Goal: Task Accomplishment & Management: Use online tool/utility

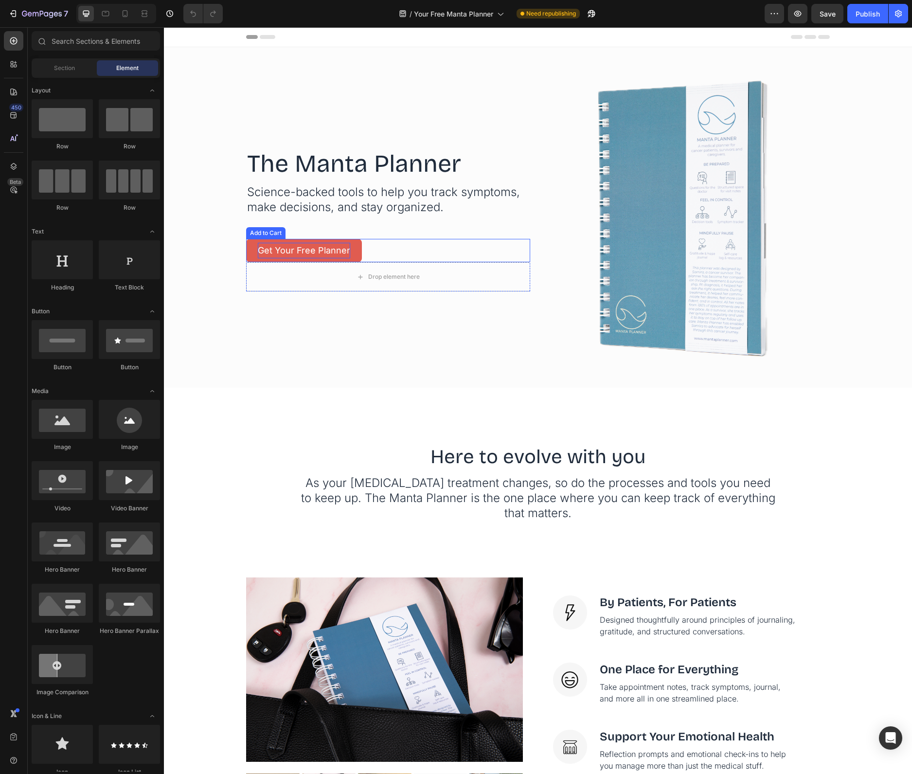
click at [311, 244] on div "Get Your Free Planner" at bounding box center [304, 251] width 92 height 16
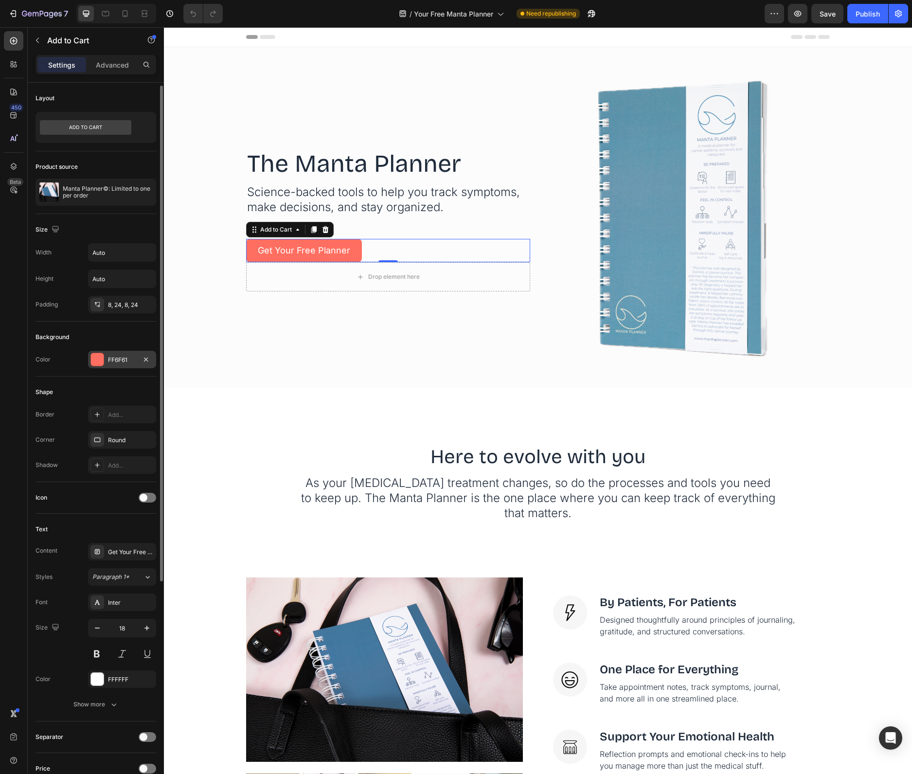
scroll to position [61, 0]
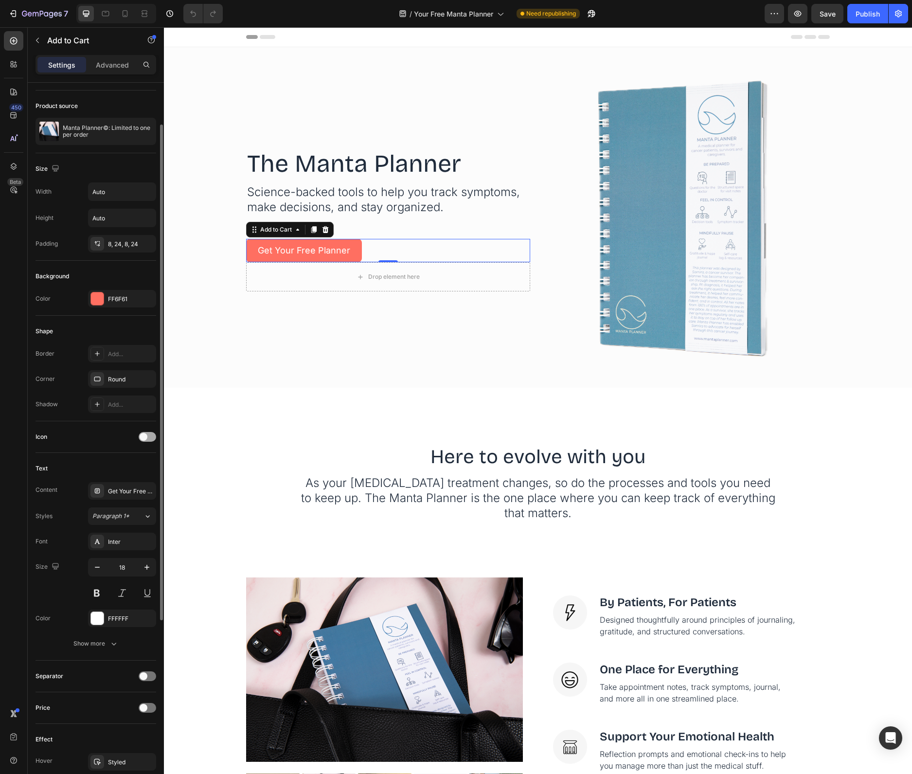
click at [144, 435] on span at bounding box center [144, 437] width 8 height 8
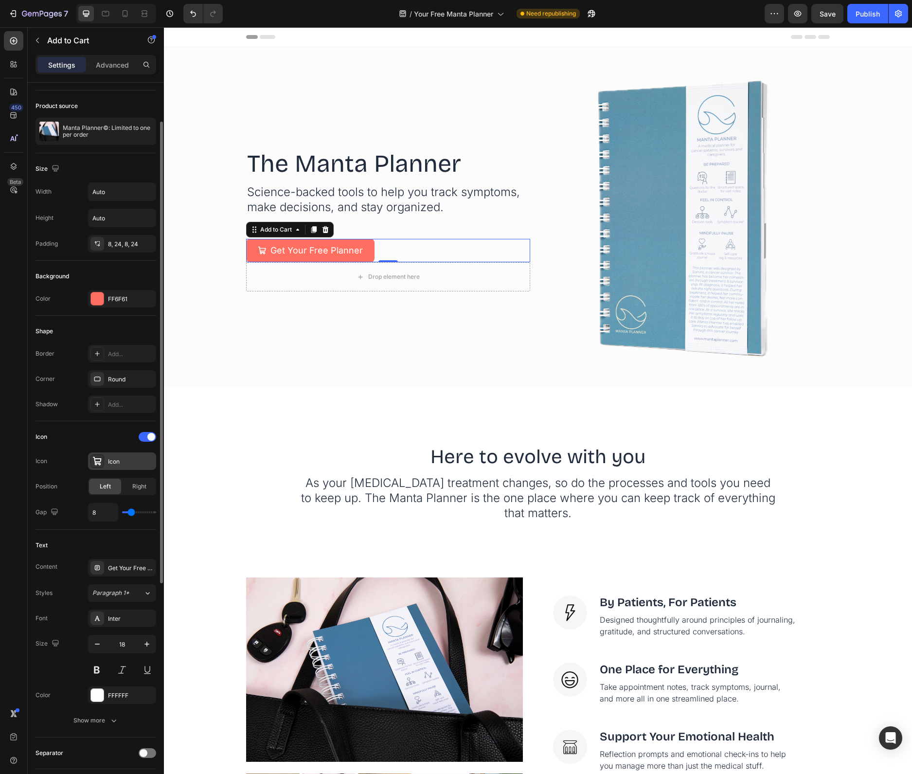
click at [124, 460] on div "Icon" at bounding box center [131, 461] width 46 height 9
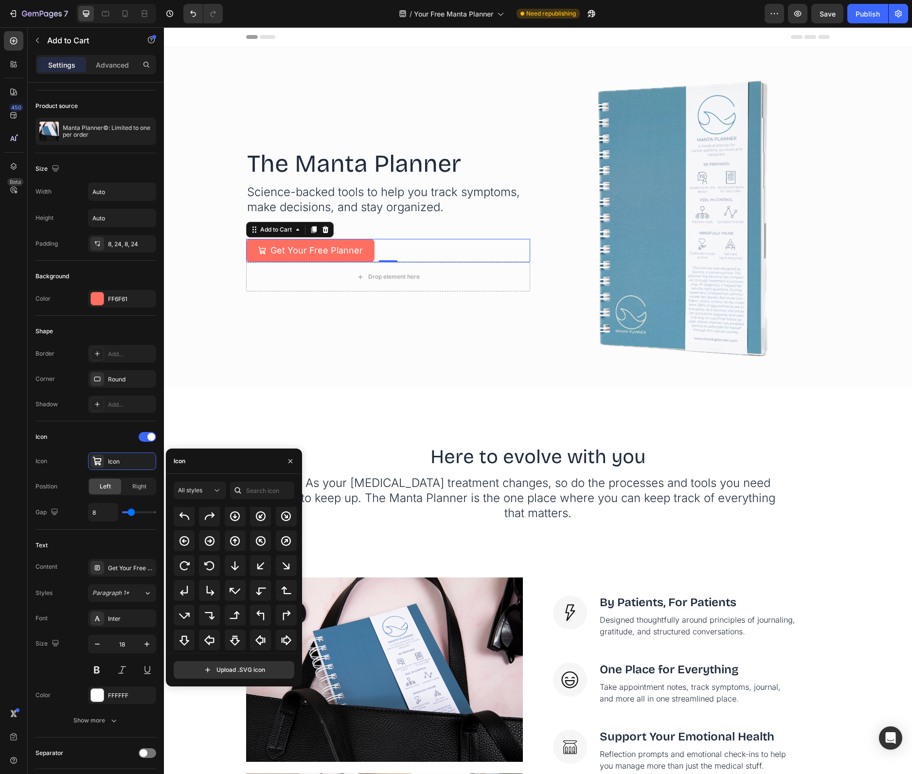
scroll to position [194, 0]
click at [264, 485] on input "text" at bounding box center [262, 490] width 64 height 18
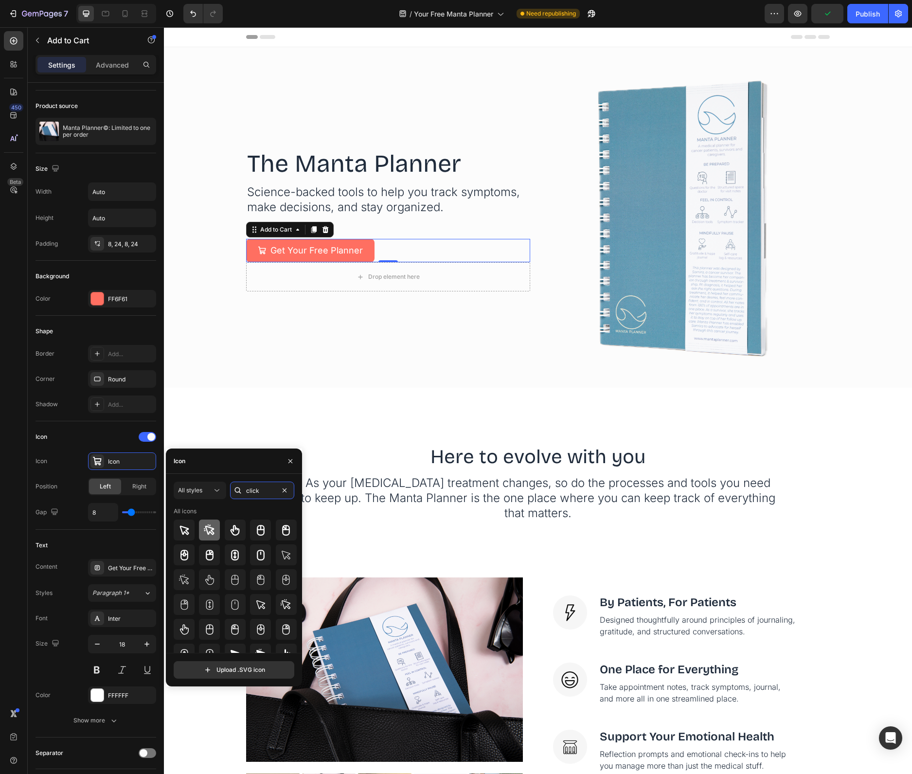
type input "click"
click at [210, 532] on icon at bounding box center [209, 529] width 11 height 11
click at [226, 531] on div at bounding box center [235, 529] width 21 height 21
click at [284, 610] on icon at bounding box center [286, 605] width 12 height 12
click at [183, 576] on icon at bounding box center [183, 579] width 10 height 10
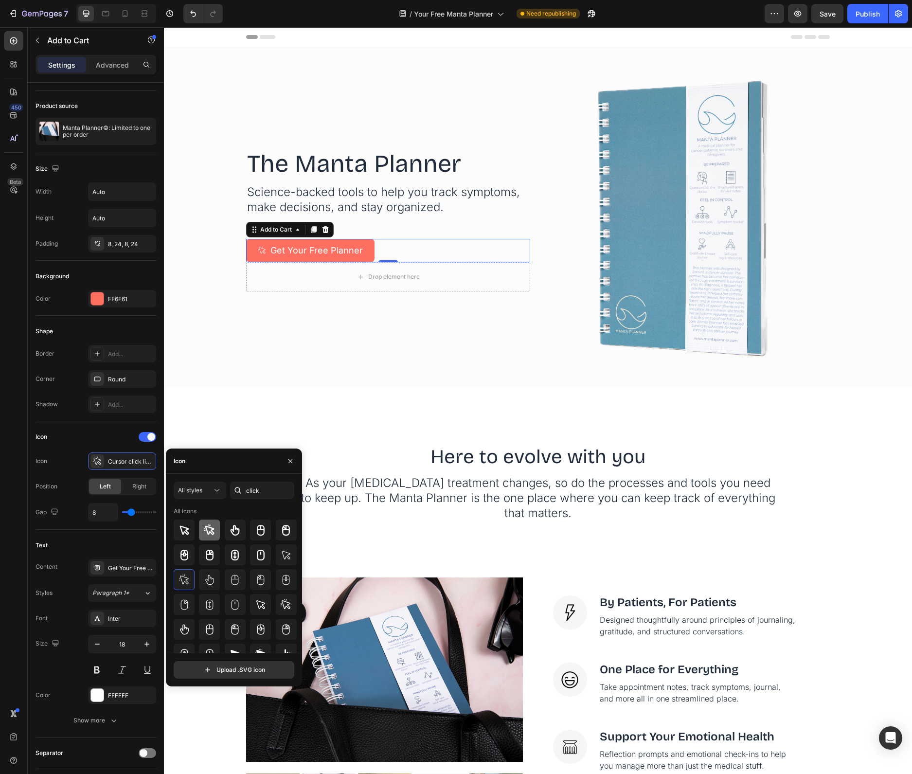
click at [210, 526] on icon at bounding box center [210, 530] width 12 height 12
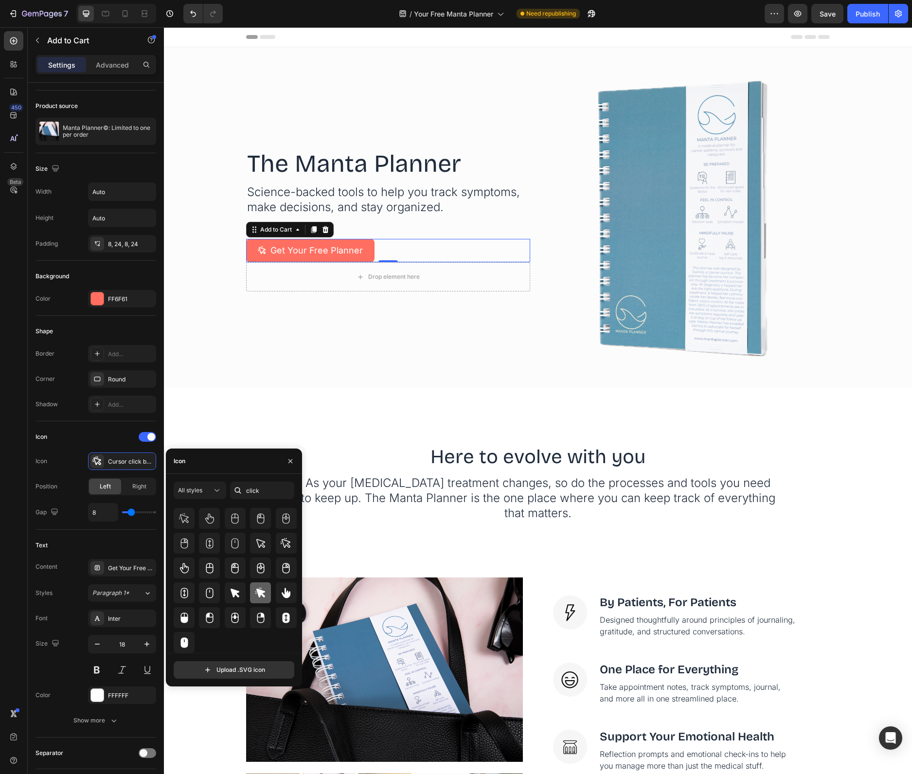
click at [260, 596] on icon at bounding box center [261, 593] width 12 height 12
click at [255, 640] on div at bounding box center [236, 642] width 124 height 21
click at [203, 621] on div at bounding box center [209, 617] width 21 height 21
click at [258, 589] on icon at bounding box center [261, 593] width 12 height 12
click at [282, 593] on icon at bounding box center [286, 592] width 9 height 10
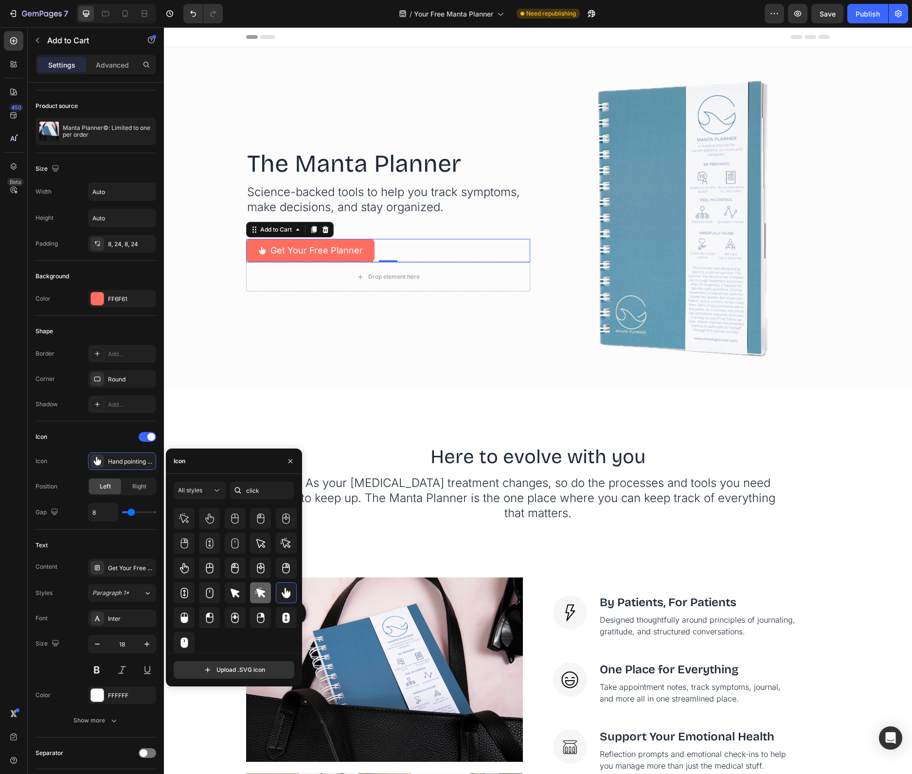
click at [266, 595] on div at bounding box center [260, 592] width 21 height 21
click at [237, 595] on icon at bounding box center [235, 592] width 9 height 9
click at [258, 593] on icon at bounding box center [260, 592] width 10 height 10
click at [234, 571] on icon at bounding box center [235, 568] width 12 height 12
click at [252, 594] on div at bounding box center [260, 592] width 21 height 21
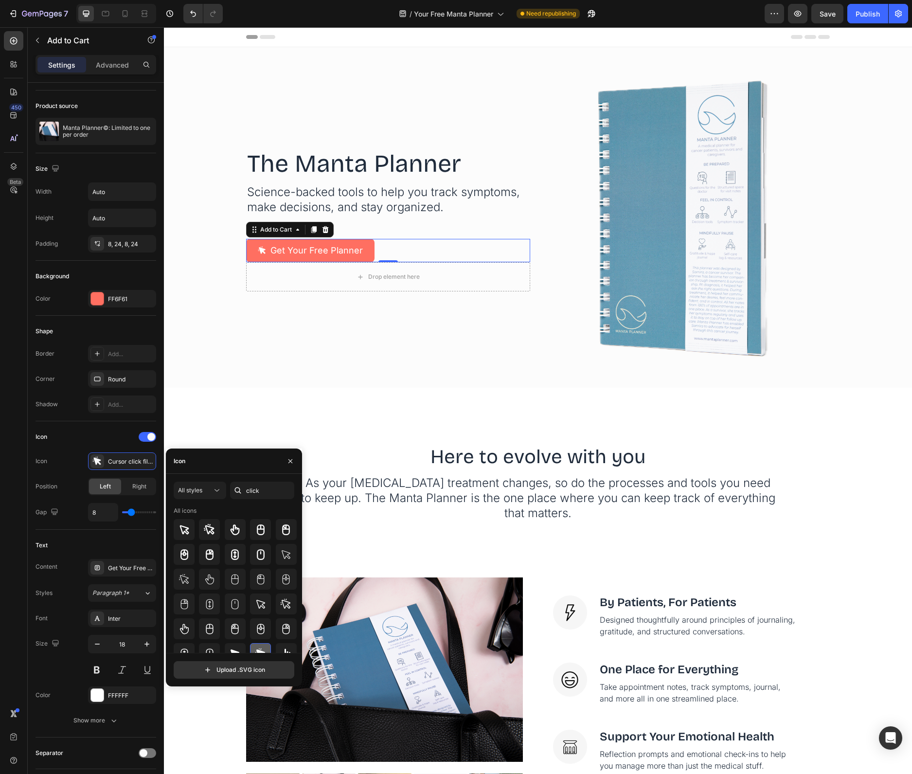
scroll to position [0, 0]
click at [282, 529] on icon at bounding box center [286, 530] width 8 height 11
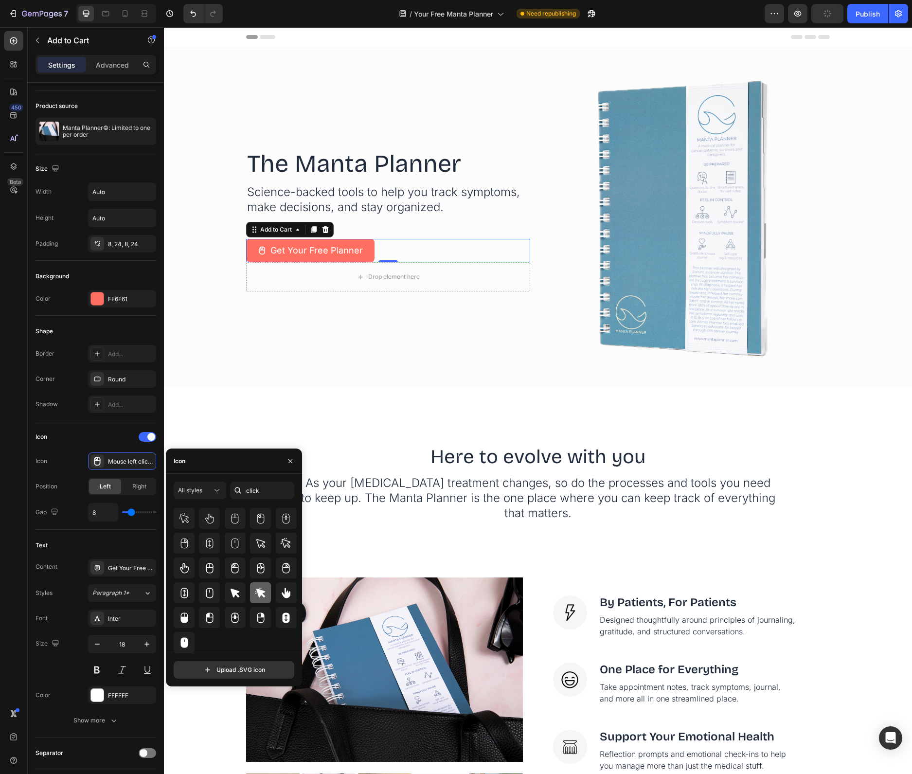
click at [267, 588] on div at bounding box center [260, 592] width 21 height 21
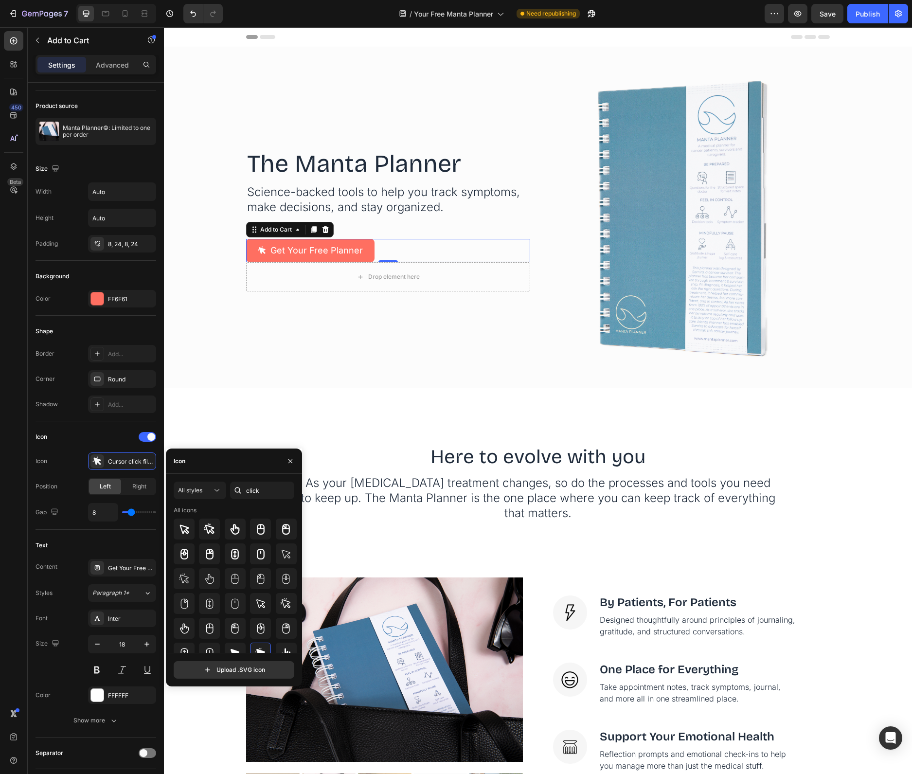
scroll to position [0, 0]
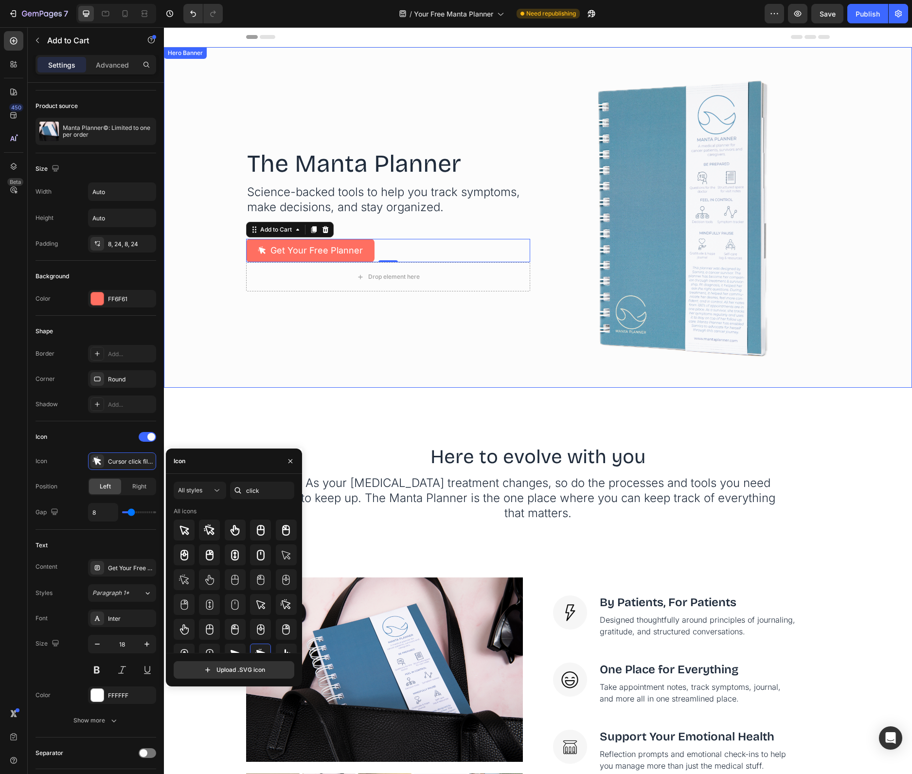
click at [318, 342] on div "The Manta Planner Heading Science-backed tools to help you track symptoms, make…" at bounding box center [388, 217] width 284 height 290
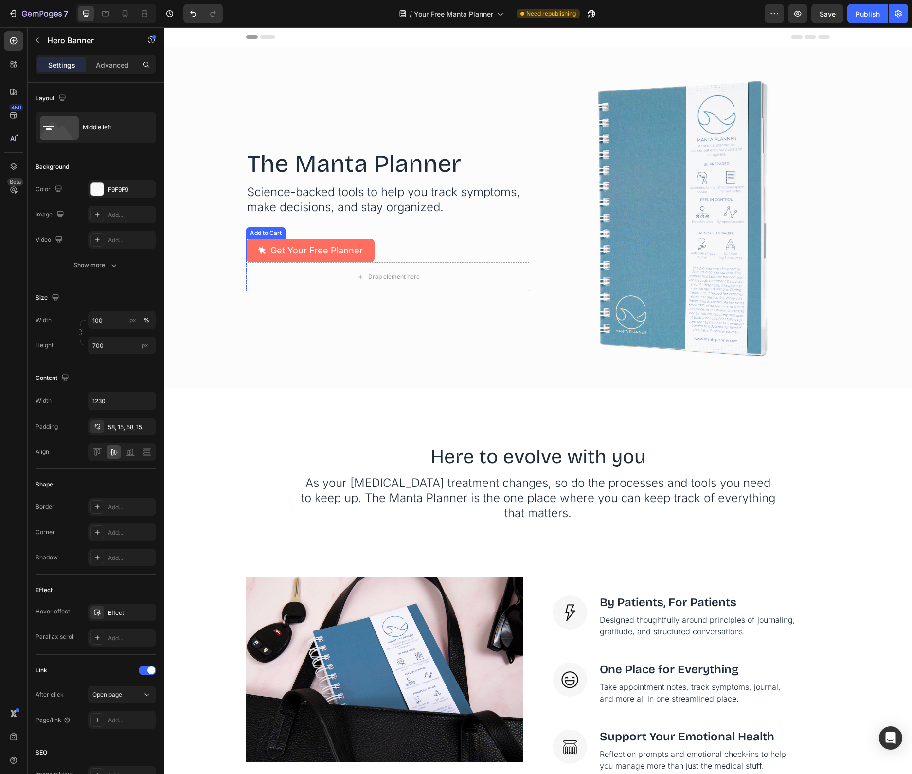
click at [378, 248] on div "Get Your Free Planner Add to Cart" at bounding box center [388, 250] width 284 height 23
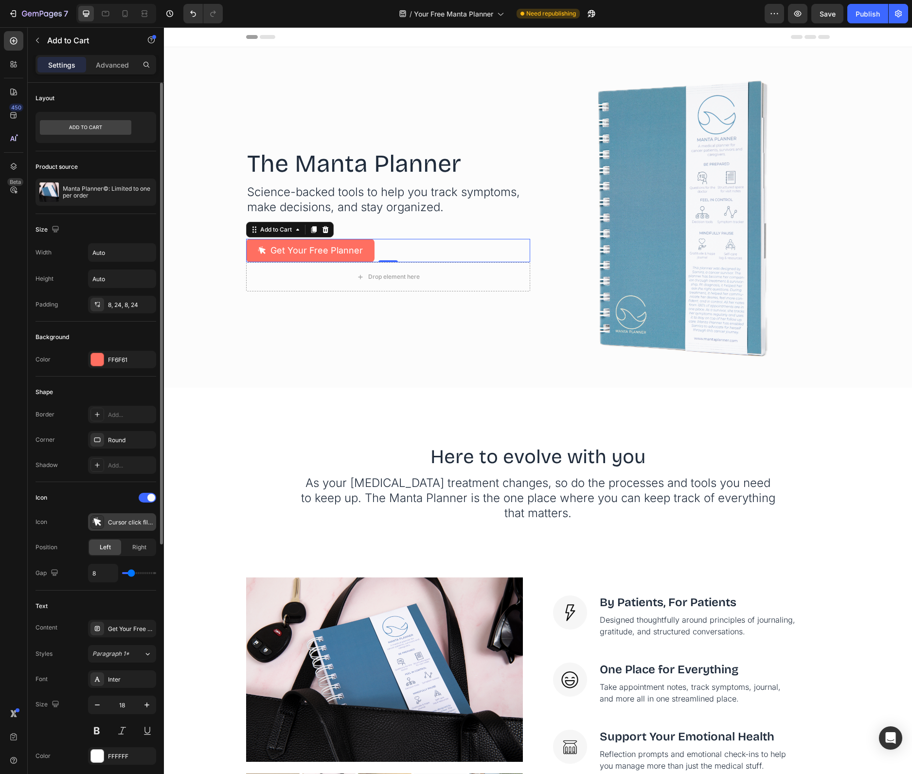
click at [105, 527] on div "Cursor click filled" at bounding box center [122, 522] width 68 height 18
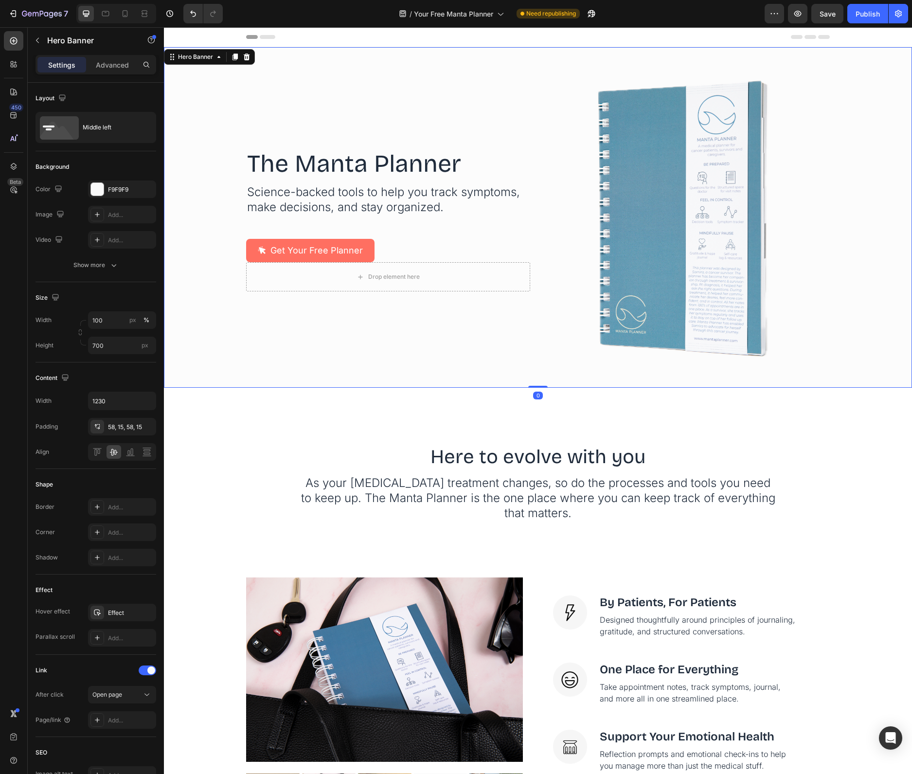
click at [340, 352] on div "The Manta Planner Heading Science-backed tools to help you track symptoms, make…" at bounding box center [388, 217] width 284 height 290
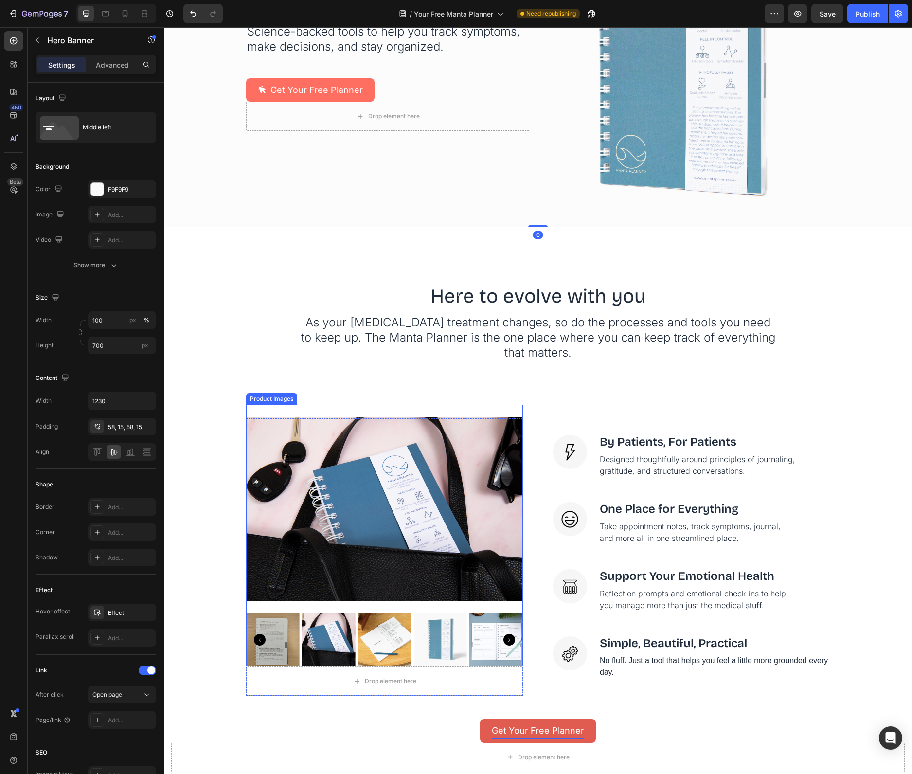
scroll to position [255, 0]
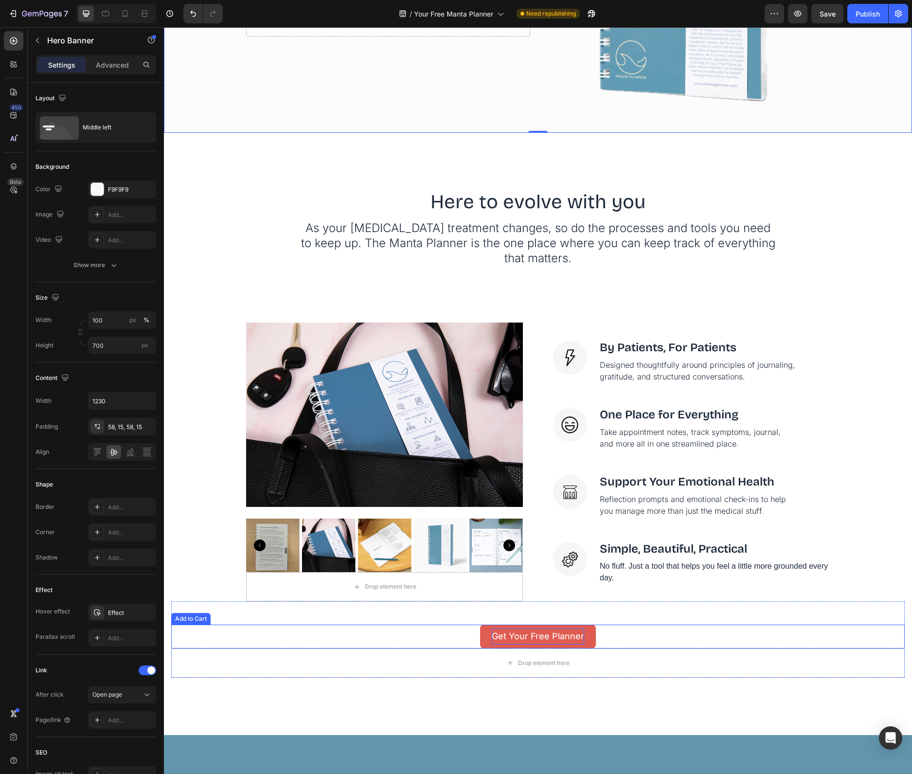
click at [547, 628] on div "Get Your Free Planner" at bounding box center [538, 636] width 92 height 16
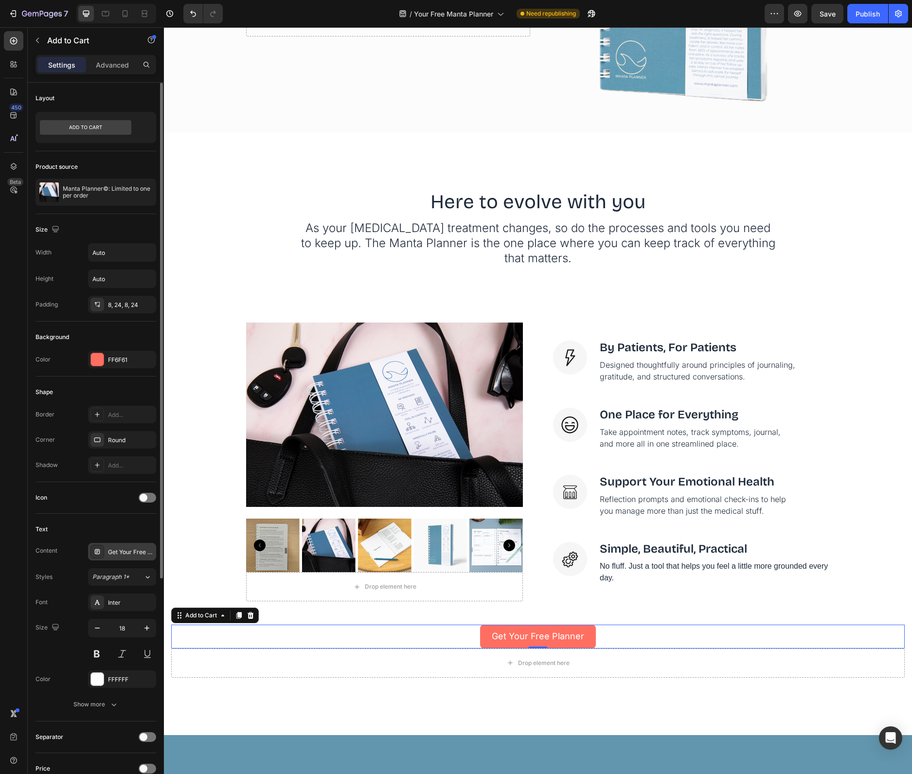
click at [124, 556] on div "Get Your Free Planner" at bounding box center [122, 552] width 68 height 18
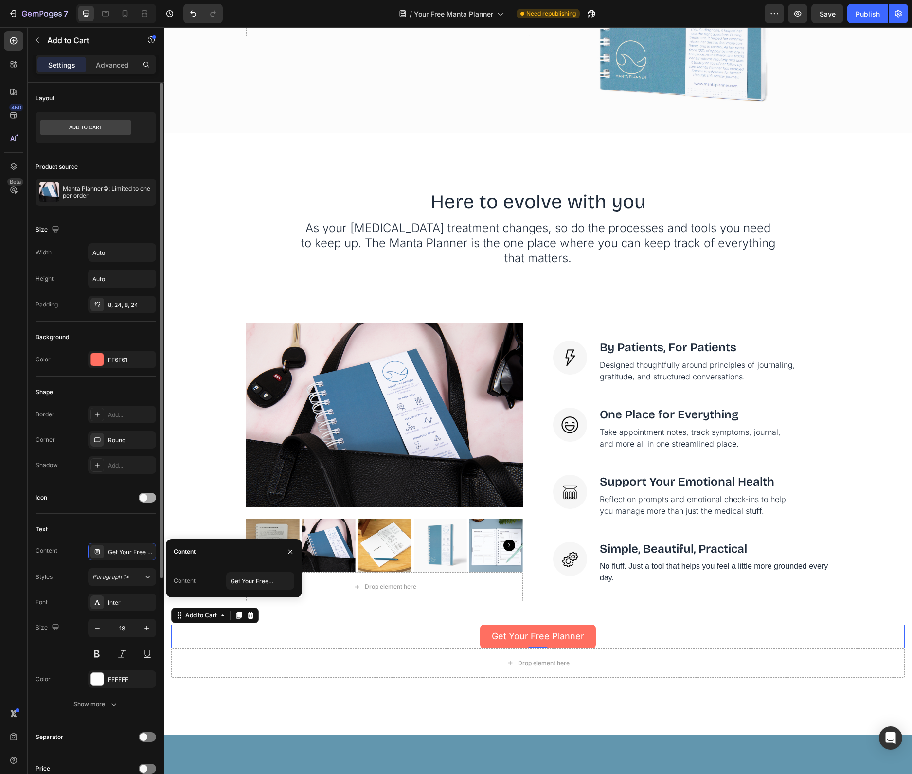
click at [146, 499] on span at bounding box center [144, 498] width 8 height 8
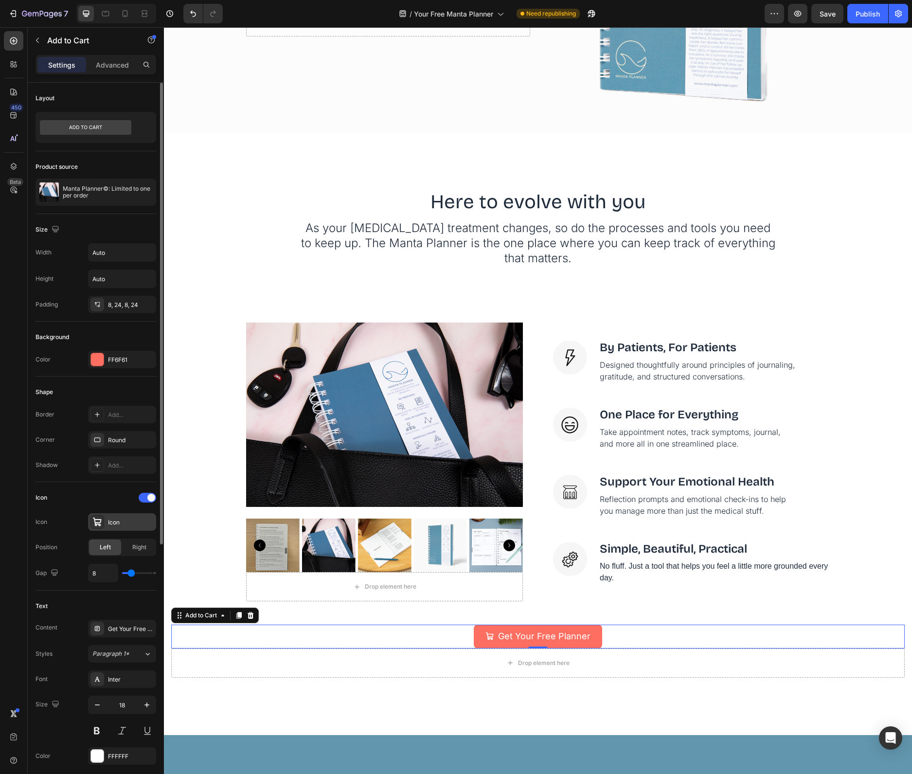
click at [107, 520] on div "Icon" at bounding box center [122, 522] width 68 height 18
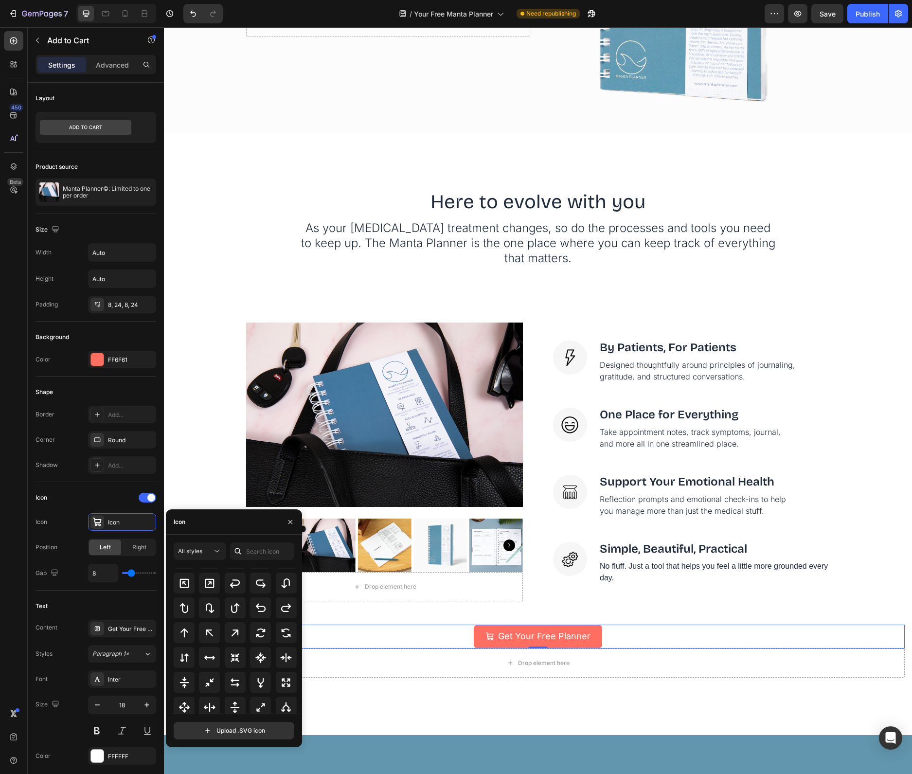
scroll to position [559, 0]
click at [260, 544] on input "text" at bounding box center [262, 551] width 64 height 18
type input "click"
click at [246, 654] on div at bounding box center [236, 653] width 124 height 21
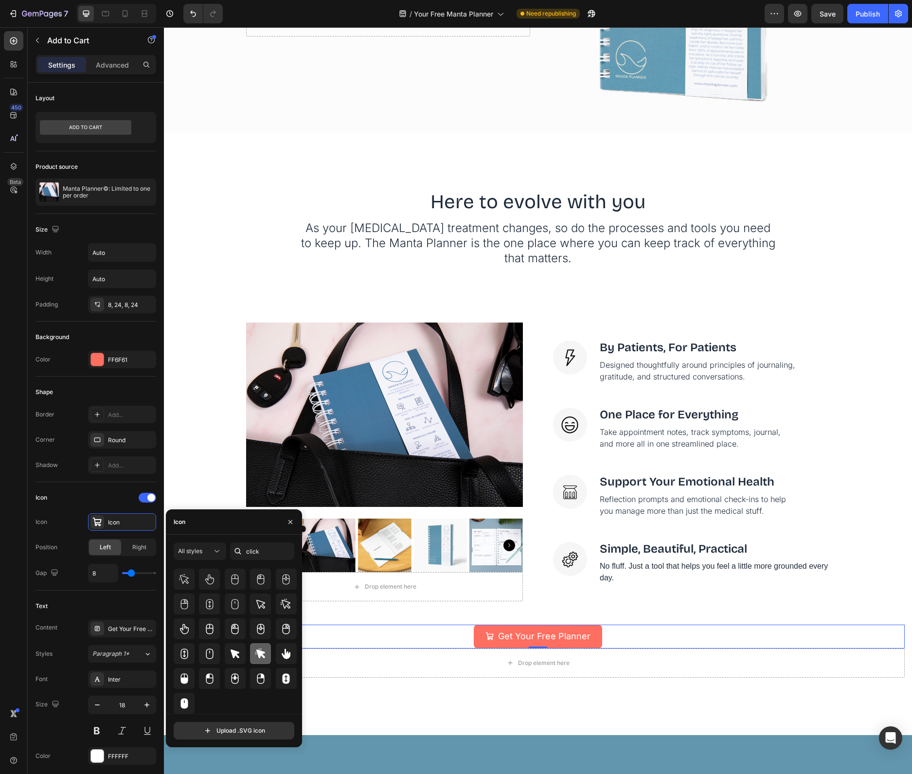
click at [255, 654] on icon at bounding box center [261, 654] width 12 height 12
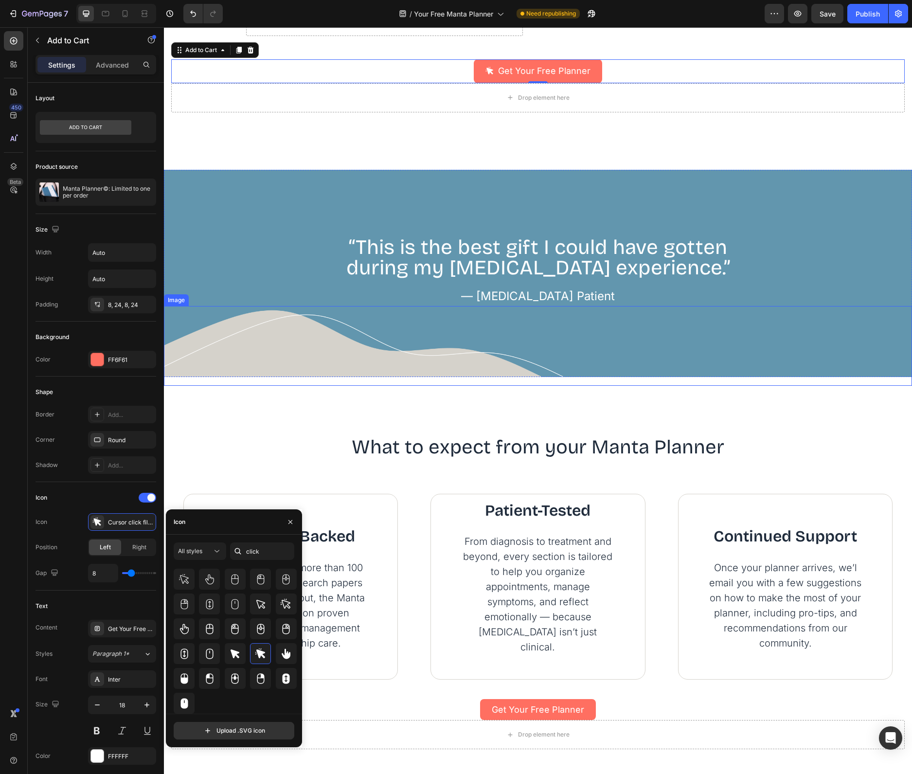
scroll to position [929, 0]
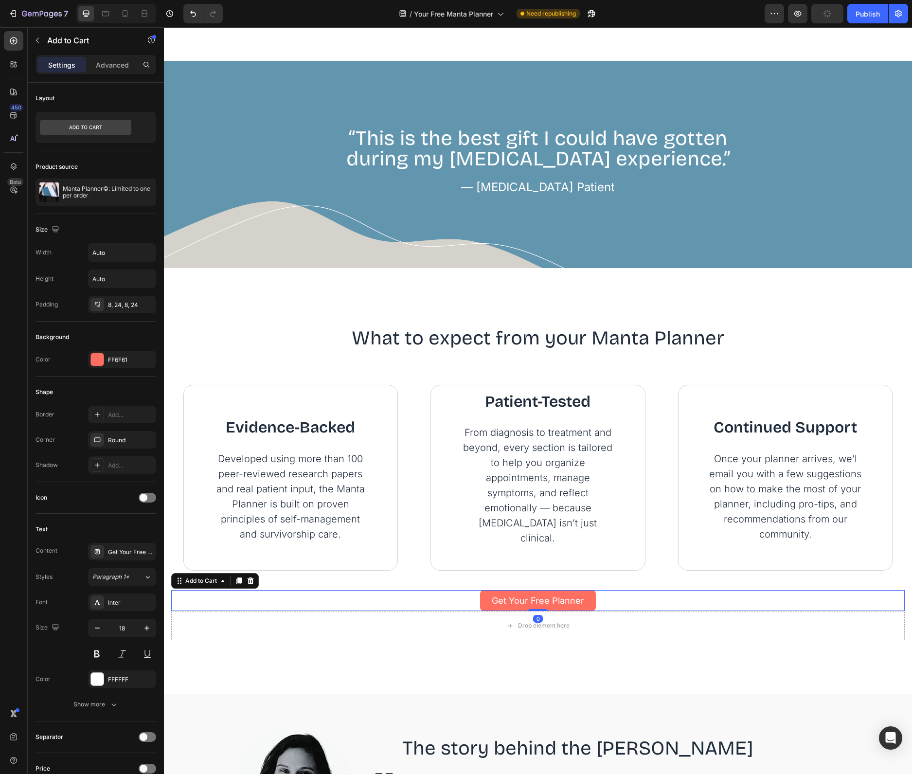
click at [591, 590] on div "Get Your Free Planner Add to Cart 0" at bounding box center [537, 600] width 733 height 21
click at [589, 592] on button "Get Your Free Planner" at bounding box center [538, 600] width 116 height 21
click at [152, 495] on div at bounding box center [148, 498] width 18 height 10
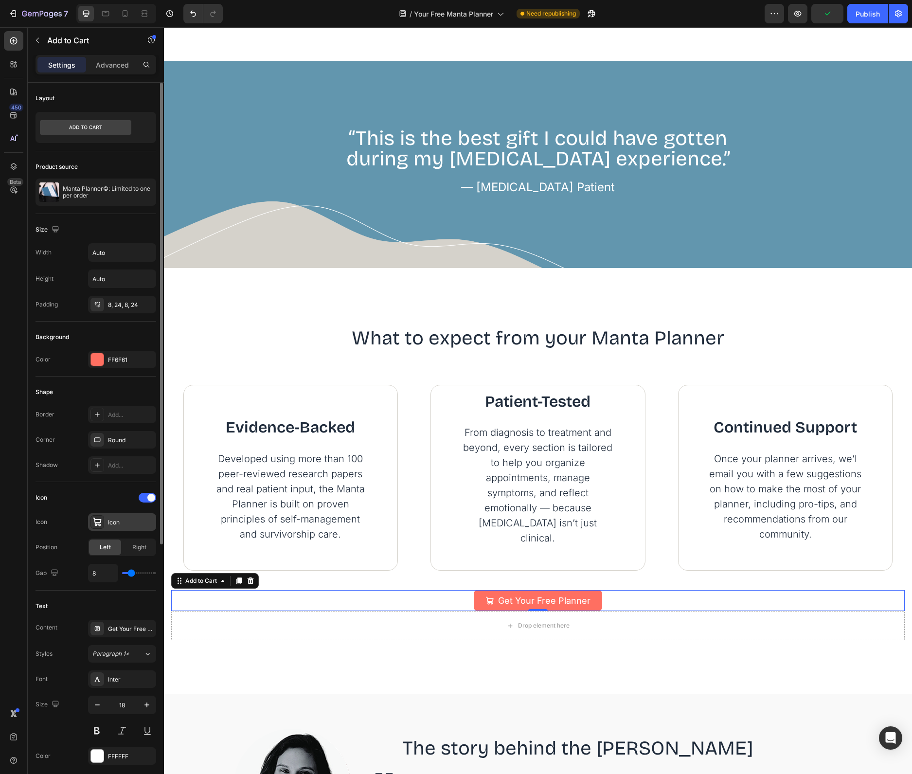
click at [129, 523] on div "Icon" at bounding box center [131, 522] width 46 height 9
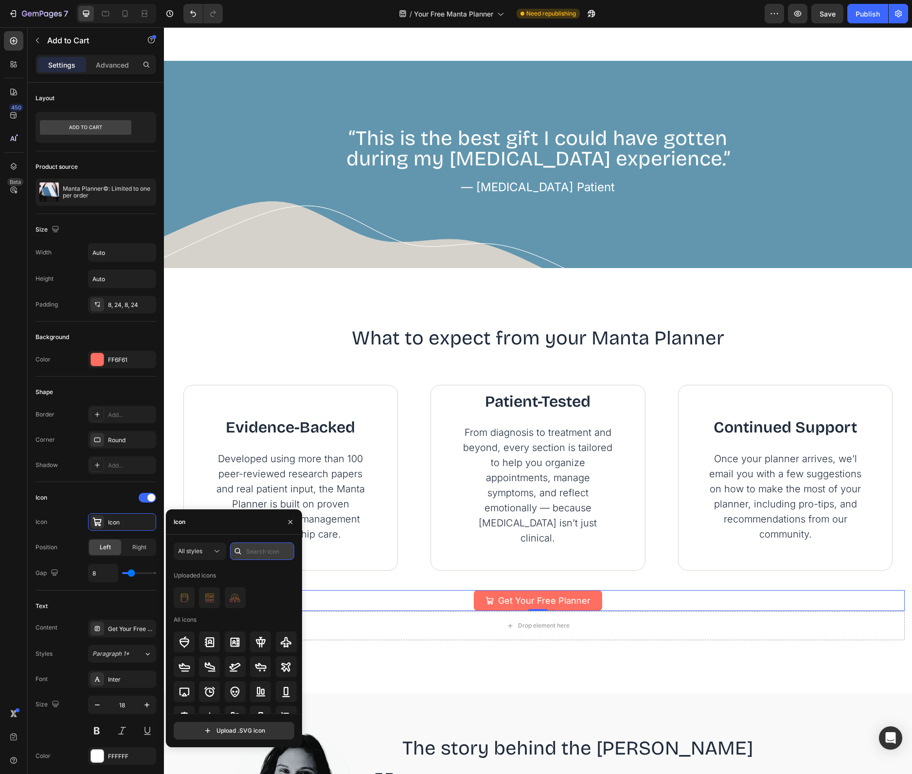
click at [246, 557] on input "text" at bounding box center [262, 551] width 64 height 18
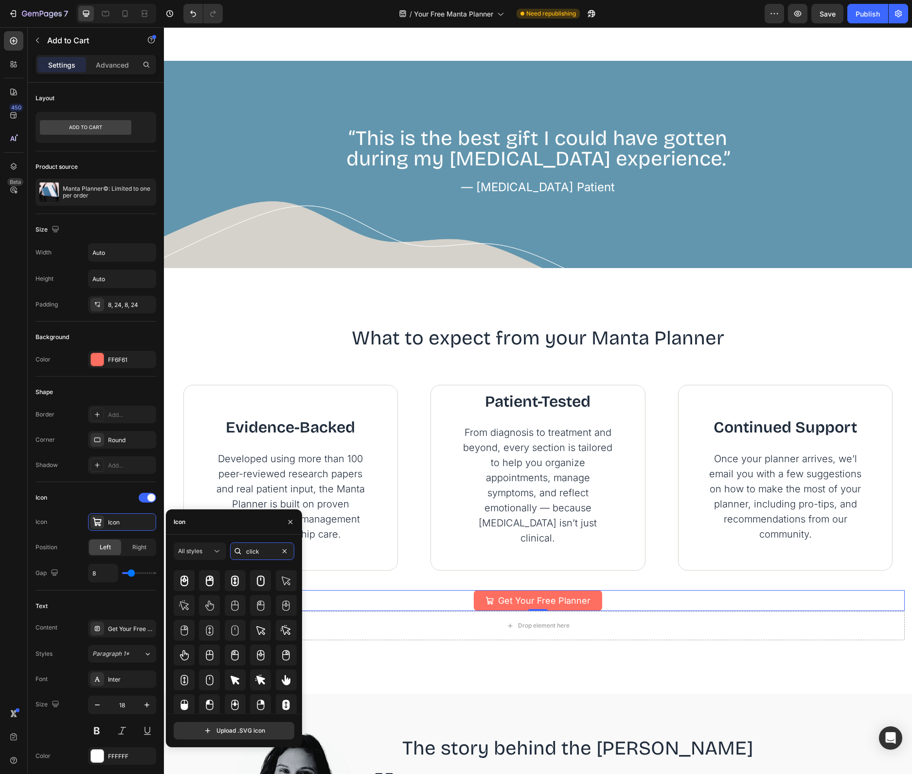
scroll to position [61, 0]
type input "click"
click at [268, 654] on div at bounding box center [260, 653] width 21 height 21
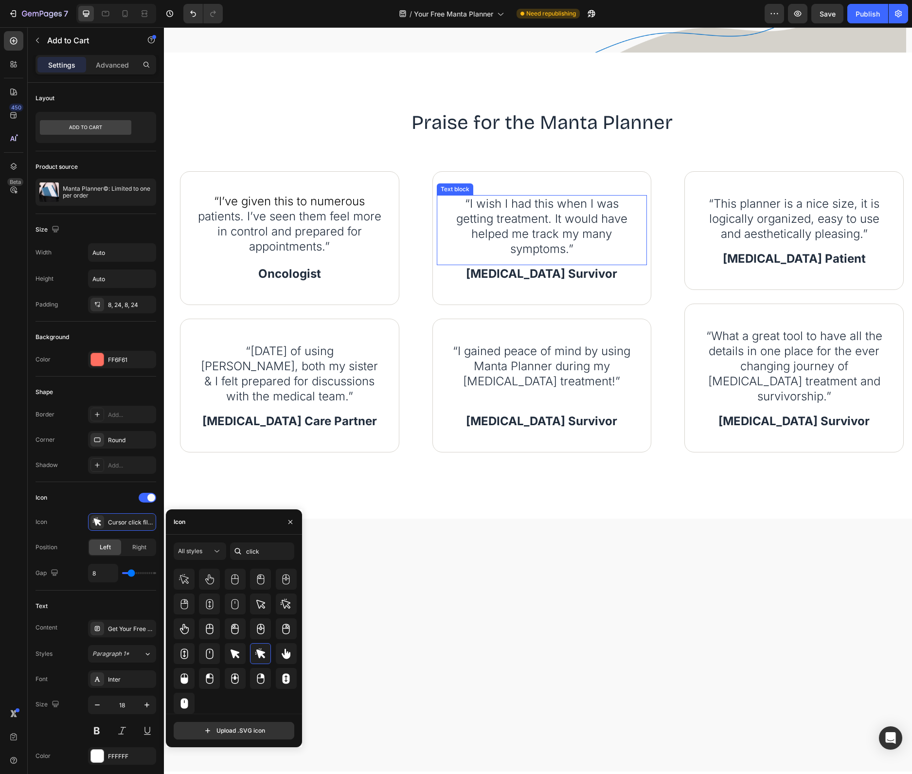
scroll to position [1898, 0]
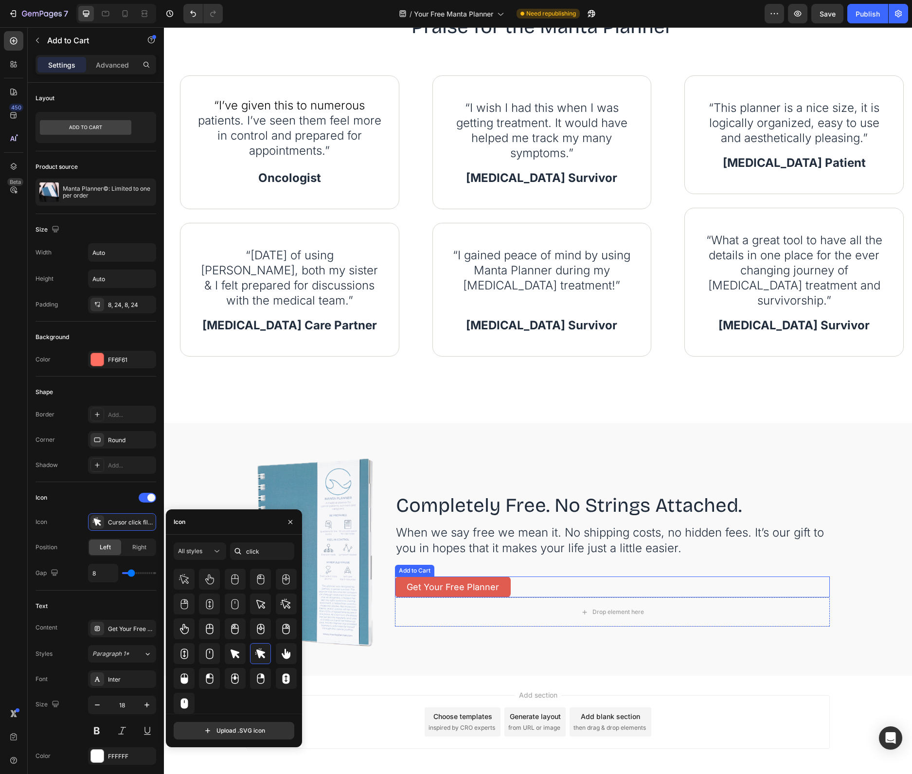
click at [495, 576] on button "Get Your Free Planner" at bounding box center [453, 586] width 116 height 21
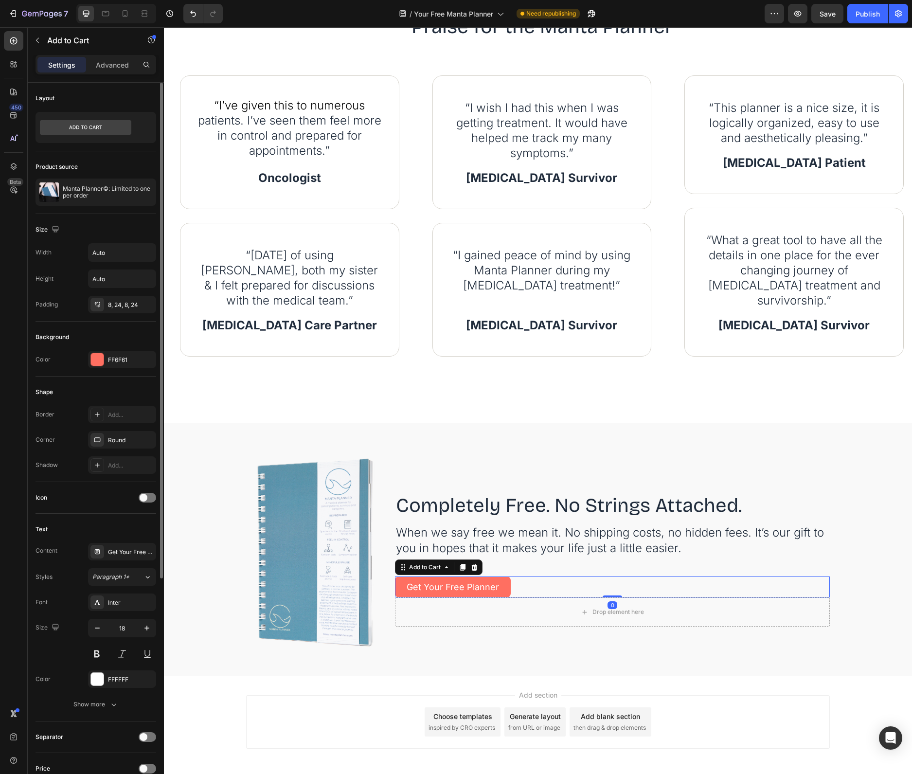
click at [150, 506] on div "Icon" at bounding box center [96, 498] width 121 height 32
click at [150, 498] on div at bounding box center [148, 498] width 18 height 10
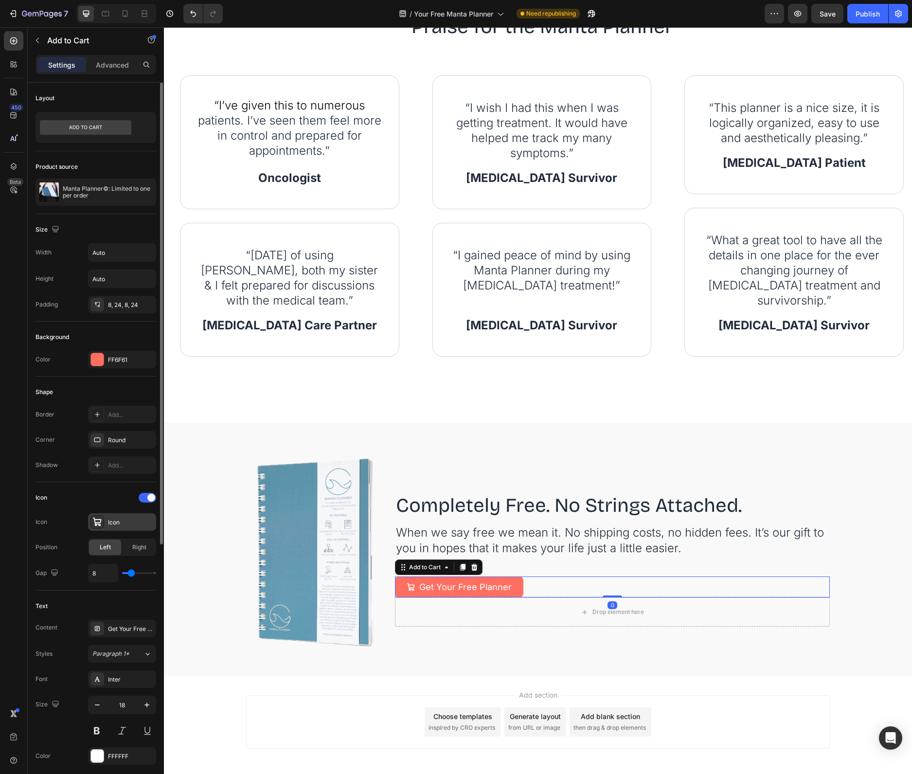
click at [125, 529] on div "Icon" at bounding box center [122, 522] width 68 height 18
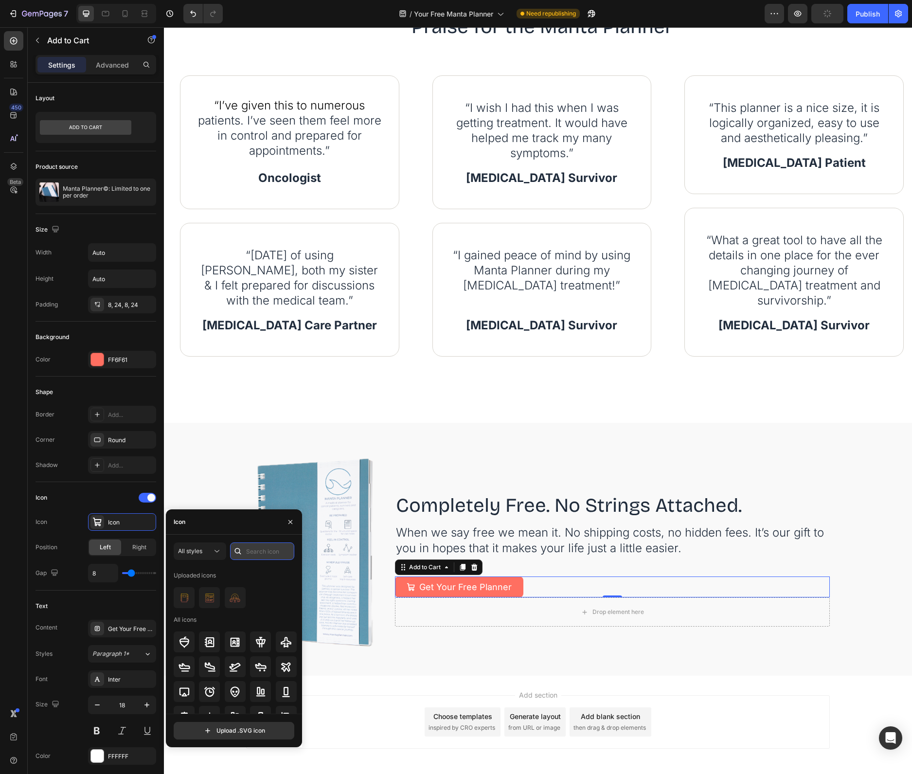
click at [258, 551] on input "text" at bounding box center [262, 551] width 64 height 18
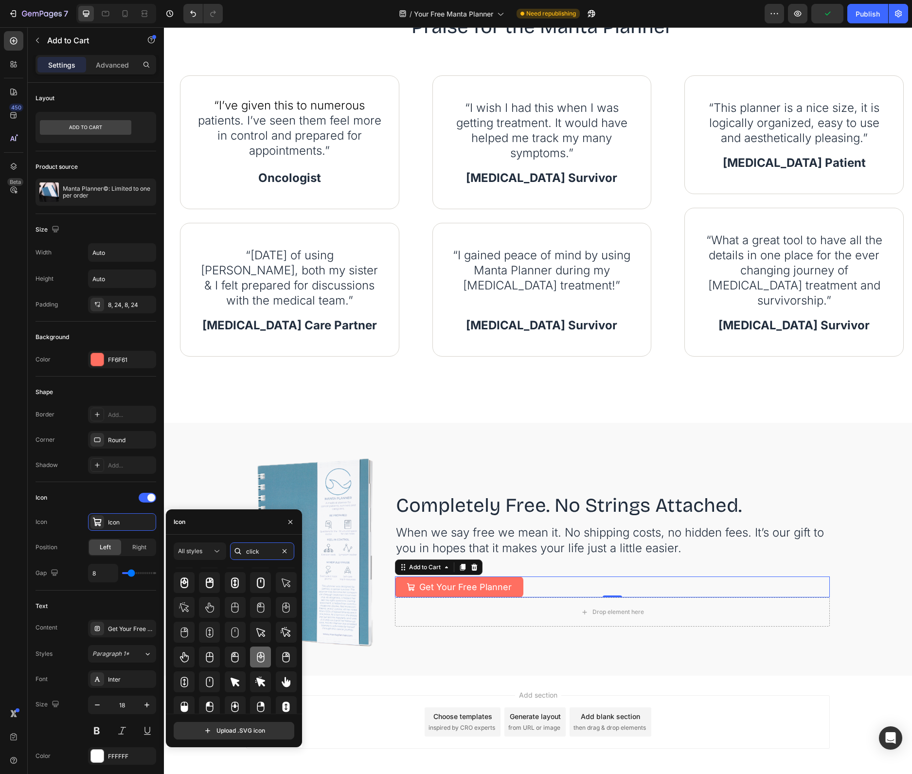
scroll to position [61, 0]
type input "click"
drag, startPoint x: 259, startPoint y: 657, endPoint x: 259, endPoint y: 651, distance: 5.3
click at [259, 654] on icon at bounding box center [261, 654] width 12 height 12
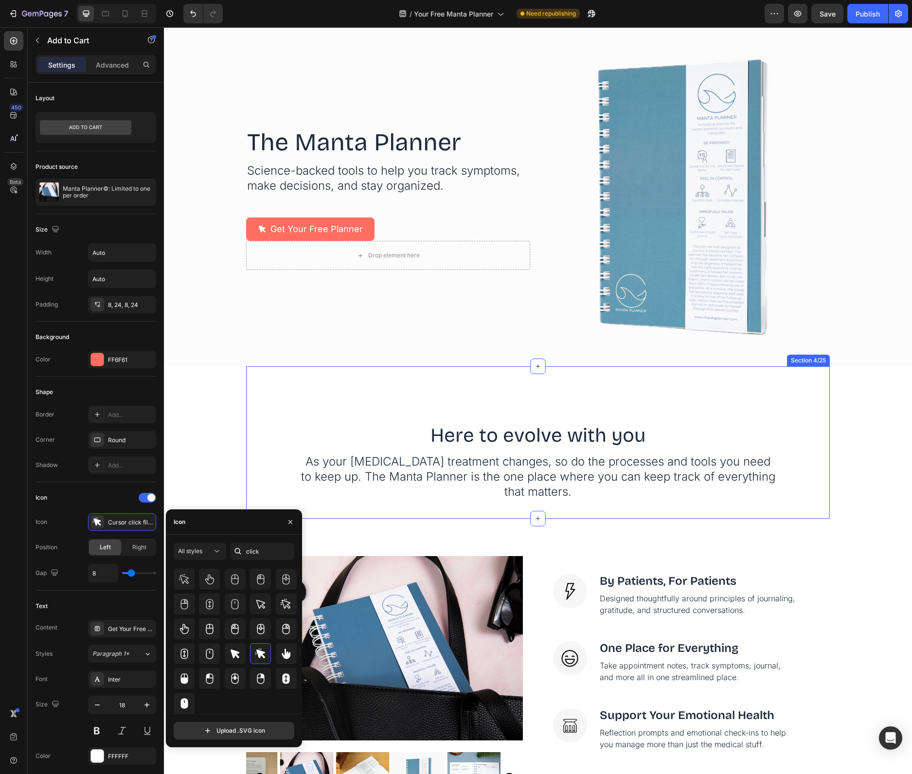
scroll to position [0, 0]
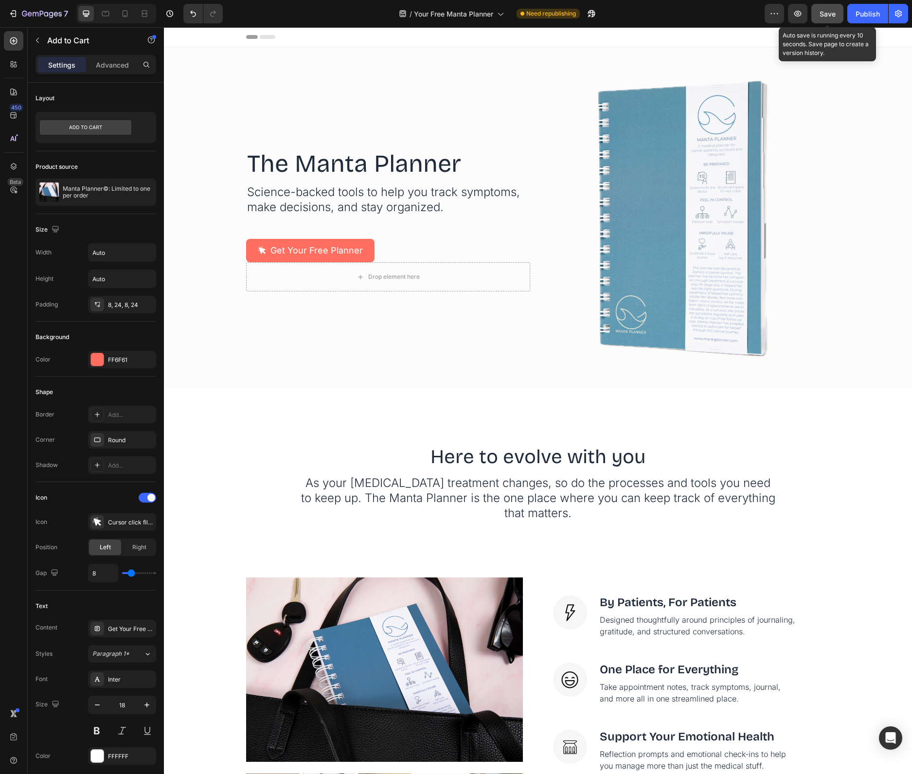
click at [825, 16] on span "Save" at bounding box center [827, 14] width 16 height 8
click at [875, 8] on button "Publish" at bounding box center [867, 13] width 41 height 19
click at [590, 15] on icon "button" at bounding box center [589, 16] width 2 height 2
click at [827, 10] on span "Save" at bounding box center [827, 14] width 16 height 8
click at [590, 15] on icon "button" at bounding box center [589, 16] width 2 height 2
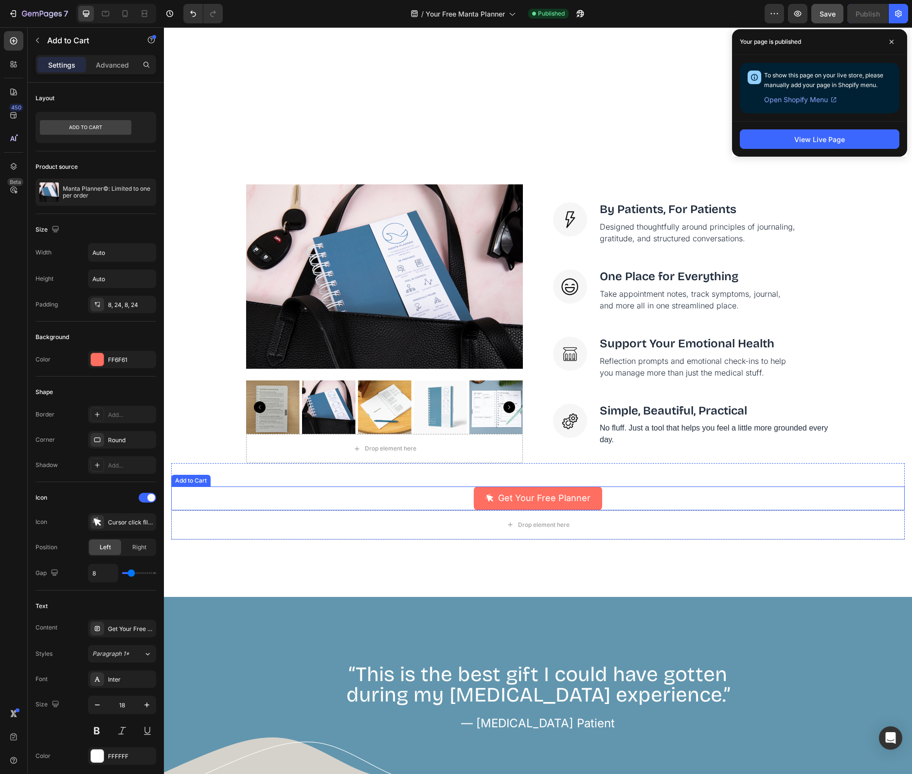
scroll to position [638, 0]
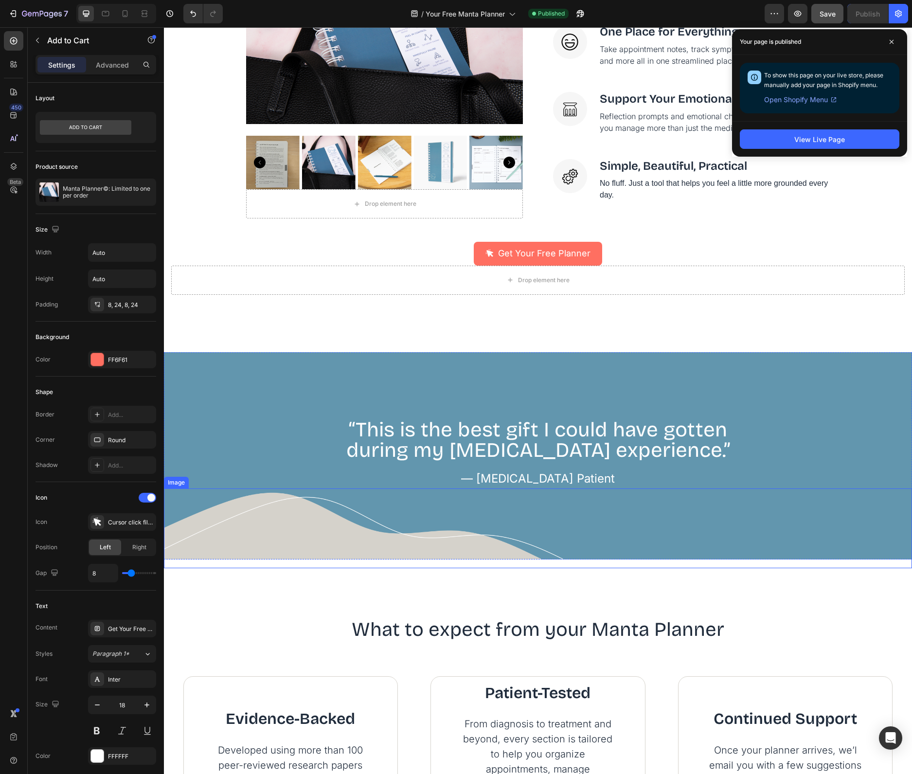
click at [312, 524] on img at bounding box center [369, 528] width 411 height 80
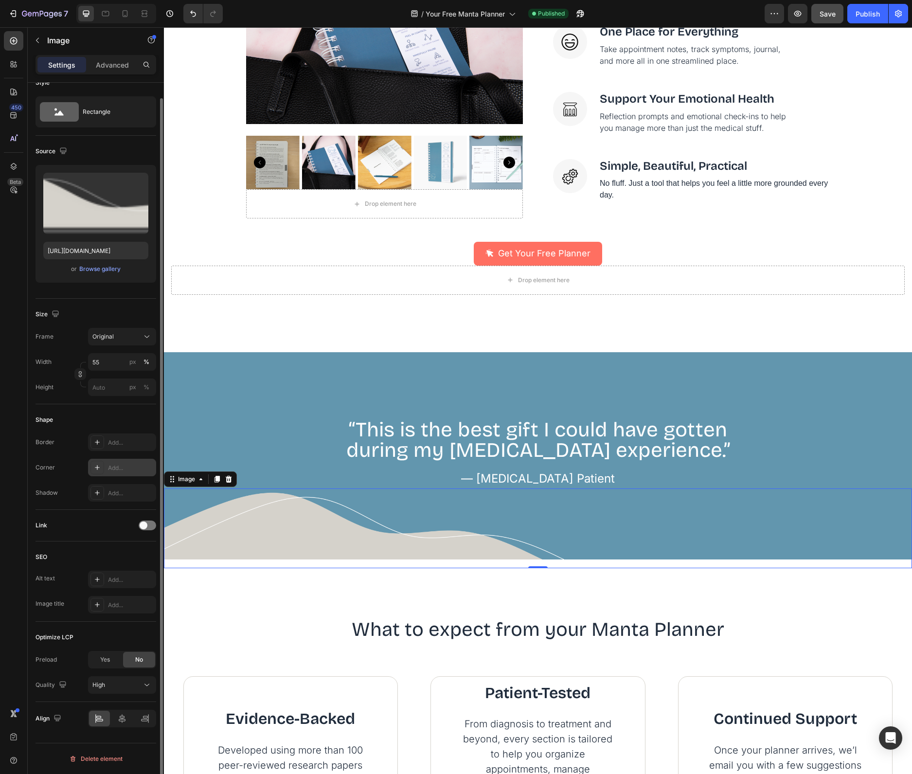
scroll to position [0, 0]
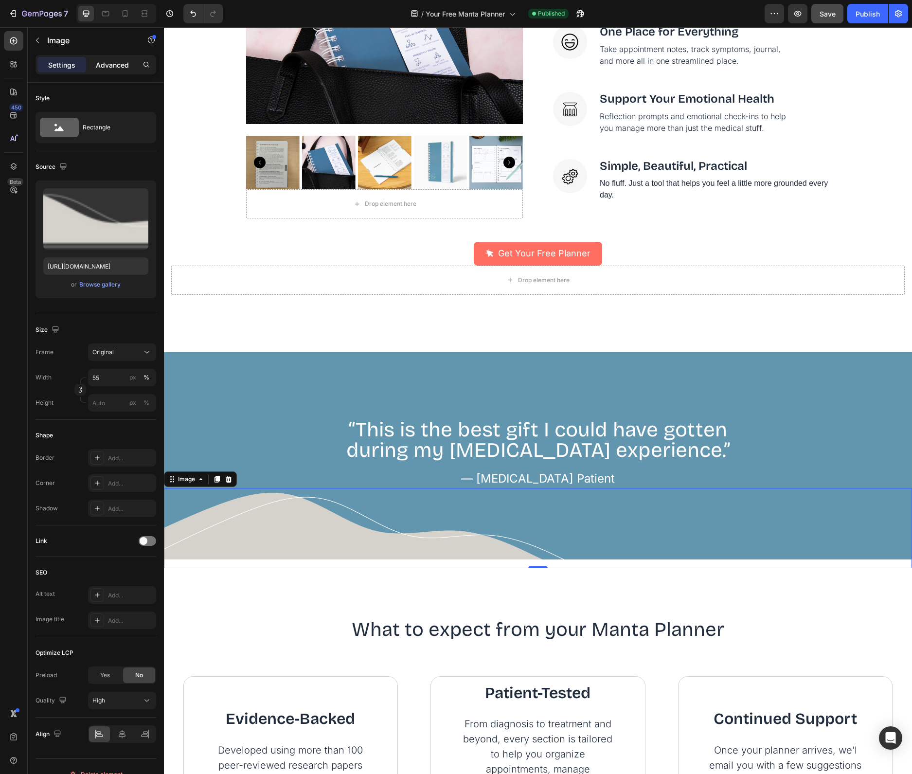
click at [97, 60] on p "Advanced" at bounding box center [112, 65] width 33 height 10
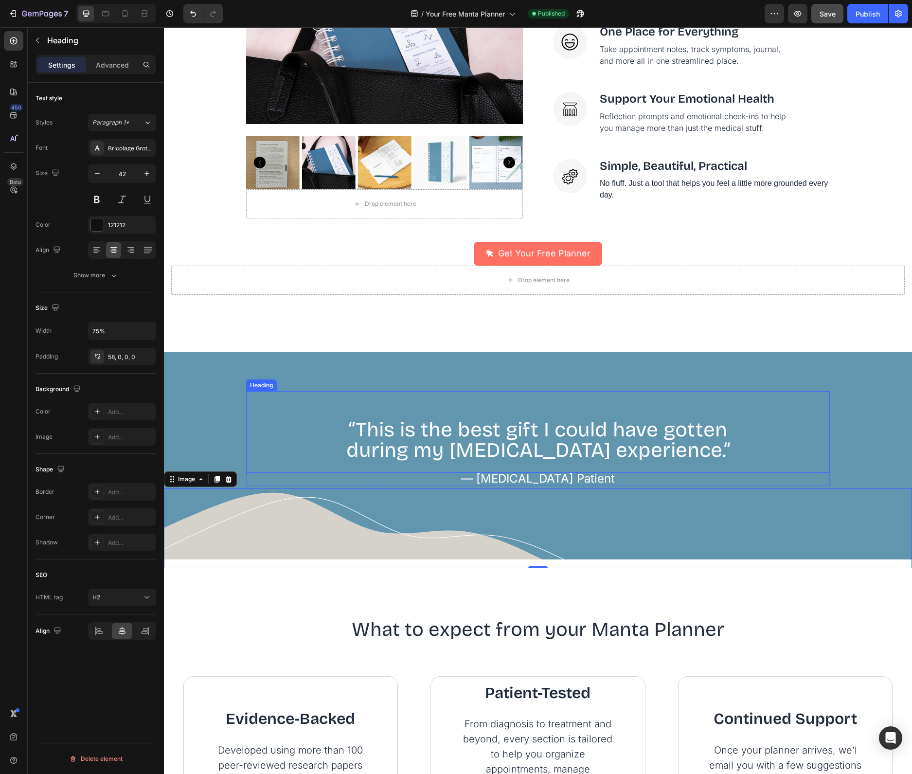
click at [313, 455] on div "“This is the best gift I could have gotten during my [MEDICAL_DATA] experience.”" at bounding box center [538, 426] width 584 height 70
click at [702, 507] on div at bounding box center [538, 528] width 748 height 80
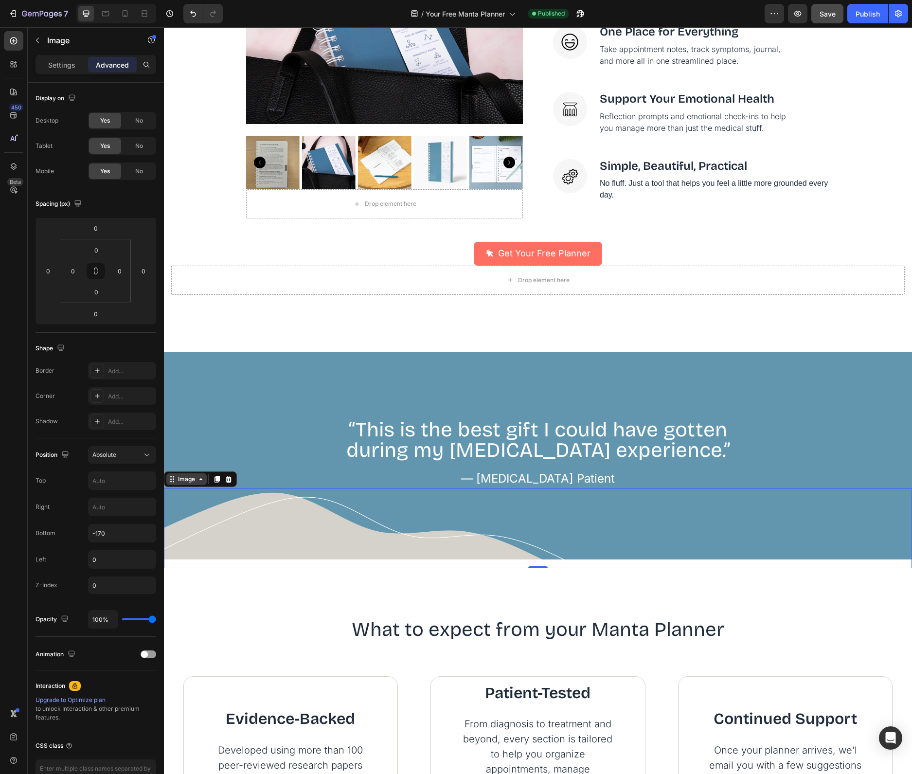
click at [195, 478] on div "Image" at bounding box center [186, 479] width 21 height 9
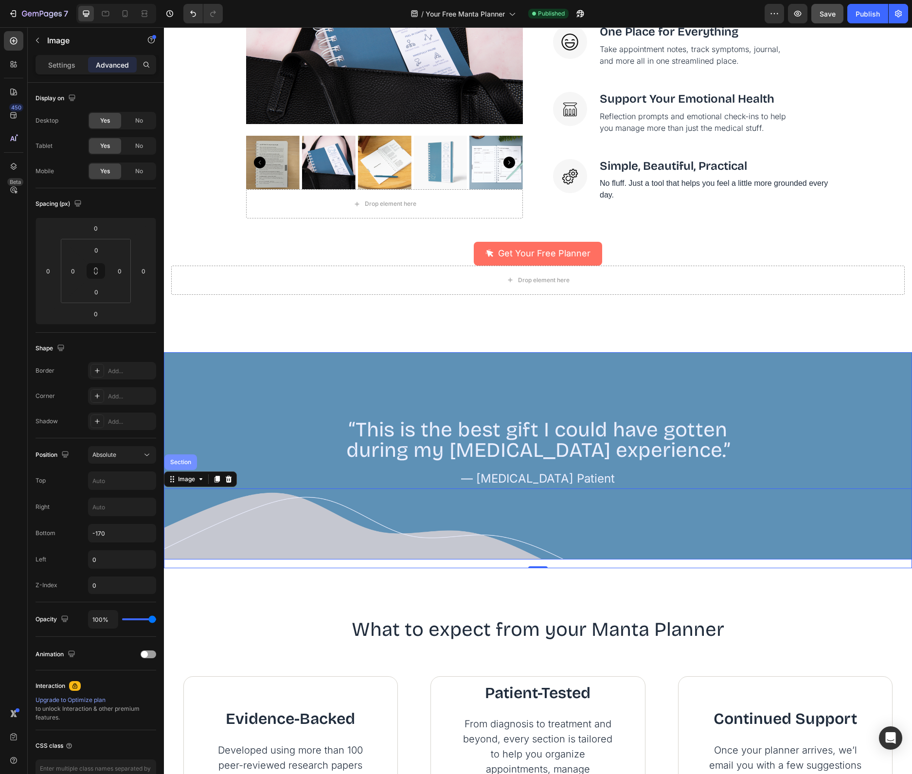
click at [187, 465] on div "Section" at bounding box center [180, 462] width 33 height 16
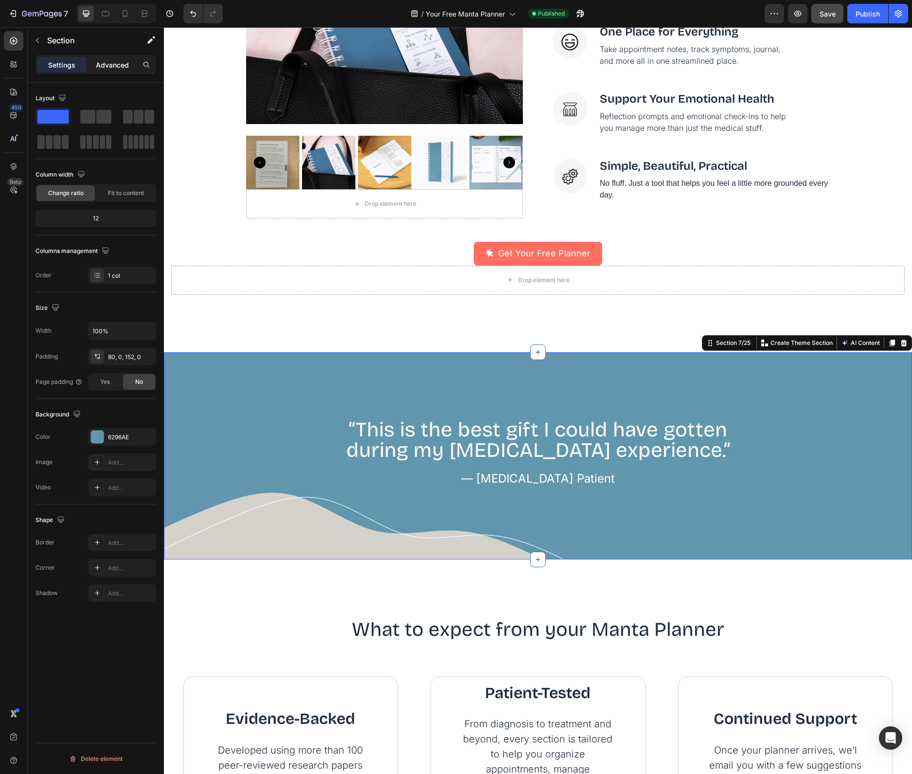
click at [100, 63] on p "Advanced" at bounding box center [112, 65] width 33 height 10
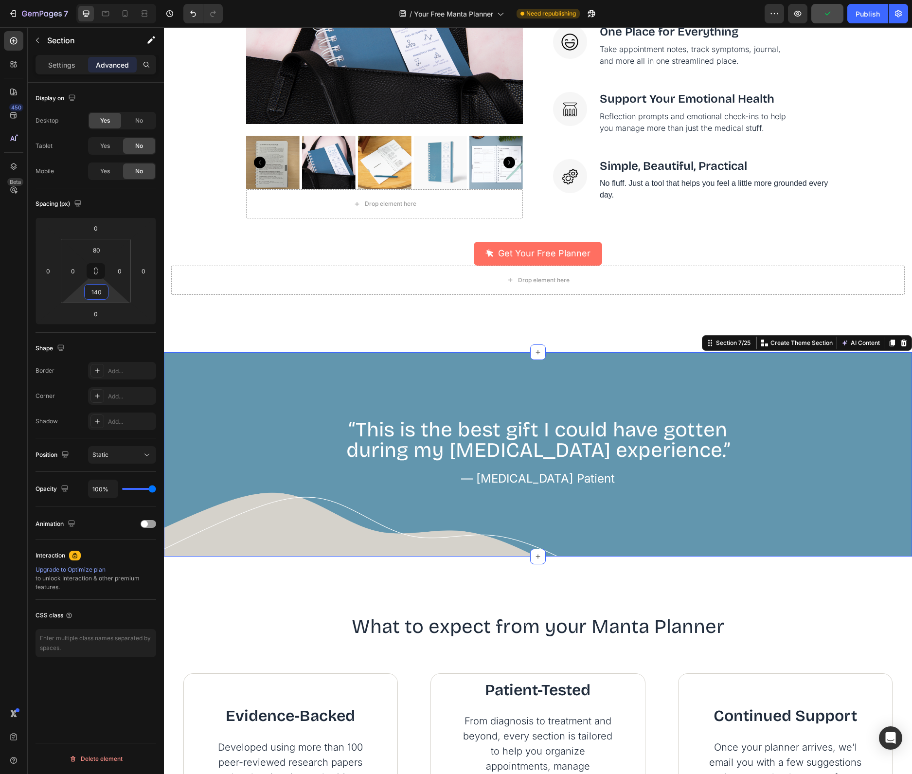
type input "138"
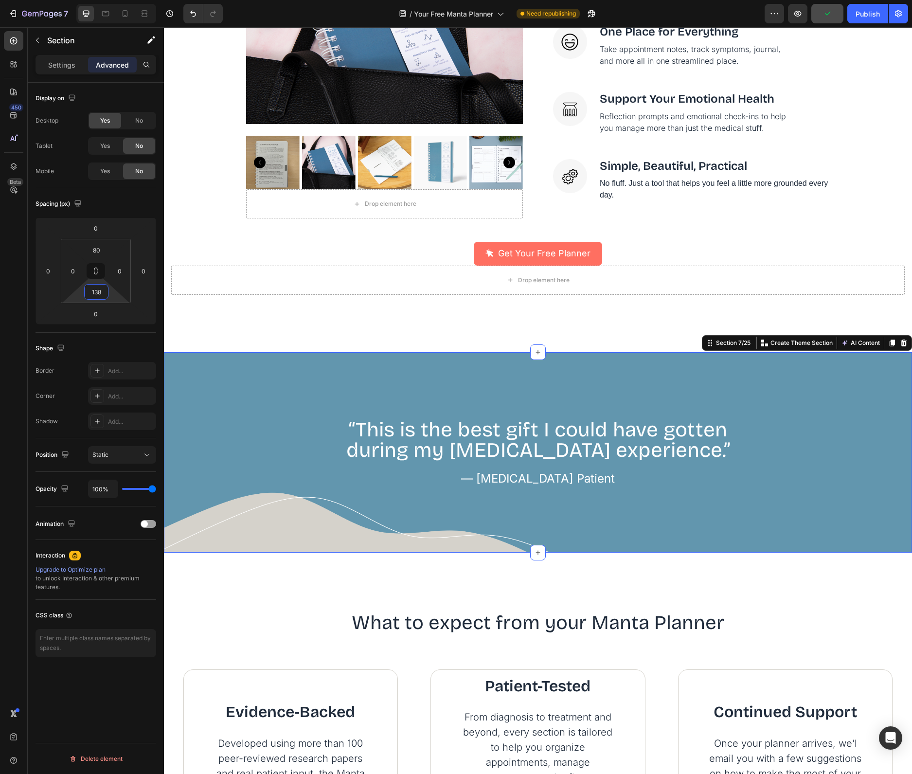
drag, startPoint x: 110, startPoint y: 292, endPoint x: 114, endPoint y: 295, distance: 5.2
click at [114, 0] on html "7 Version history / Your Free Manta Planner Need republishing Preview Publish 4…" at bounding box center [456, 0] width 912 height 0
click at [803, 6] on button "button" at bounding box center [797, 13] width 19 height 19
click at [816, 16] on button "Save" at bounding box center [827, 13] width 32 height 19
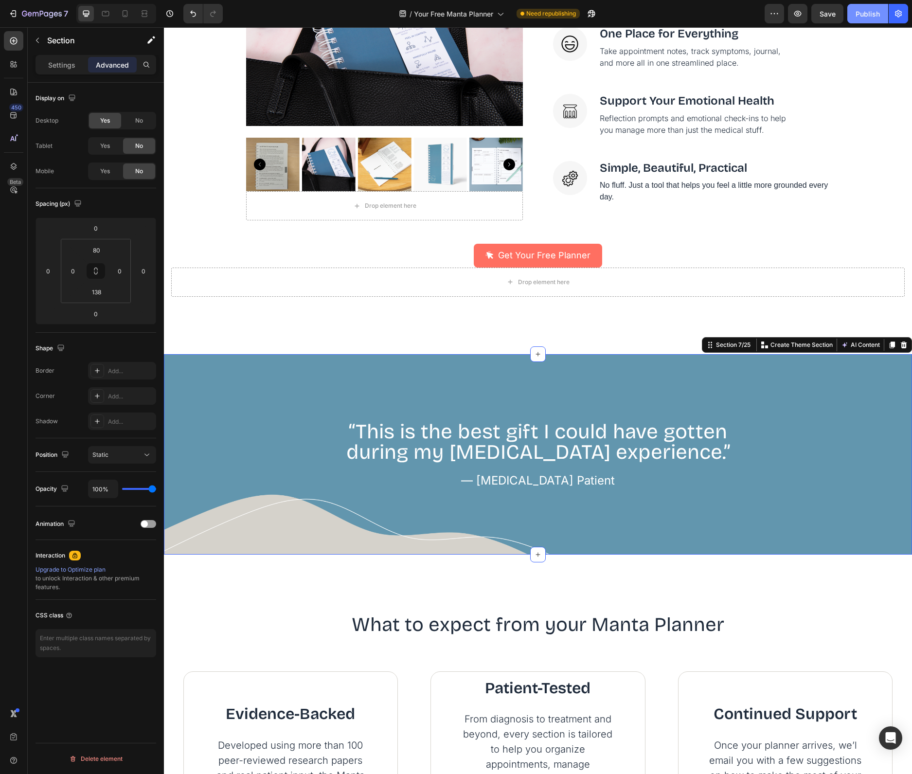
click at [866, 14] on div "Publish" at bounding box center [867, 14] width 24 height 10
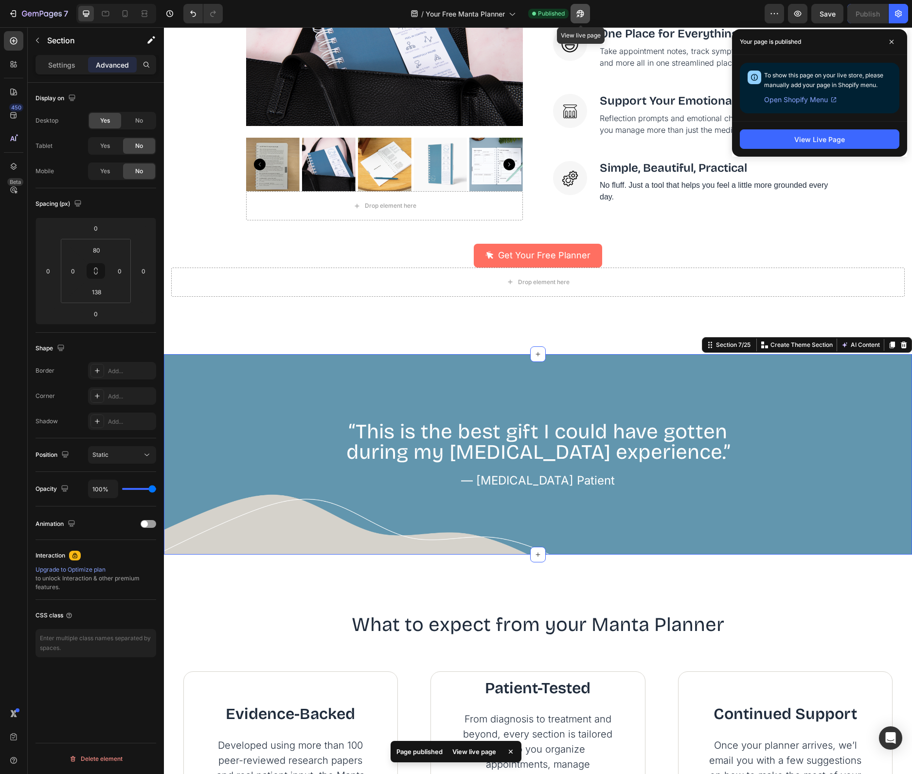
click at [578, 15] on icon "button" at bounding box center [577, 16] width 2 height 2
